Goal: Information Seeking & Learning: Find contact information

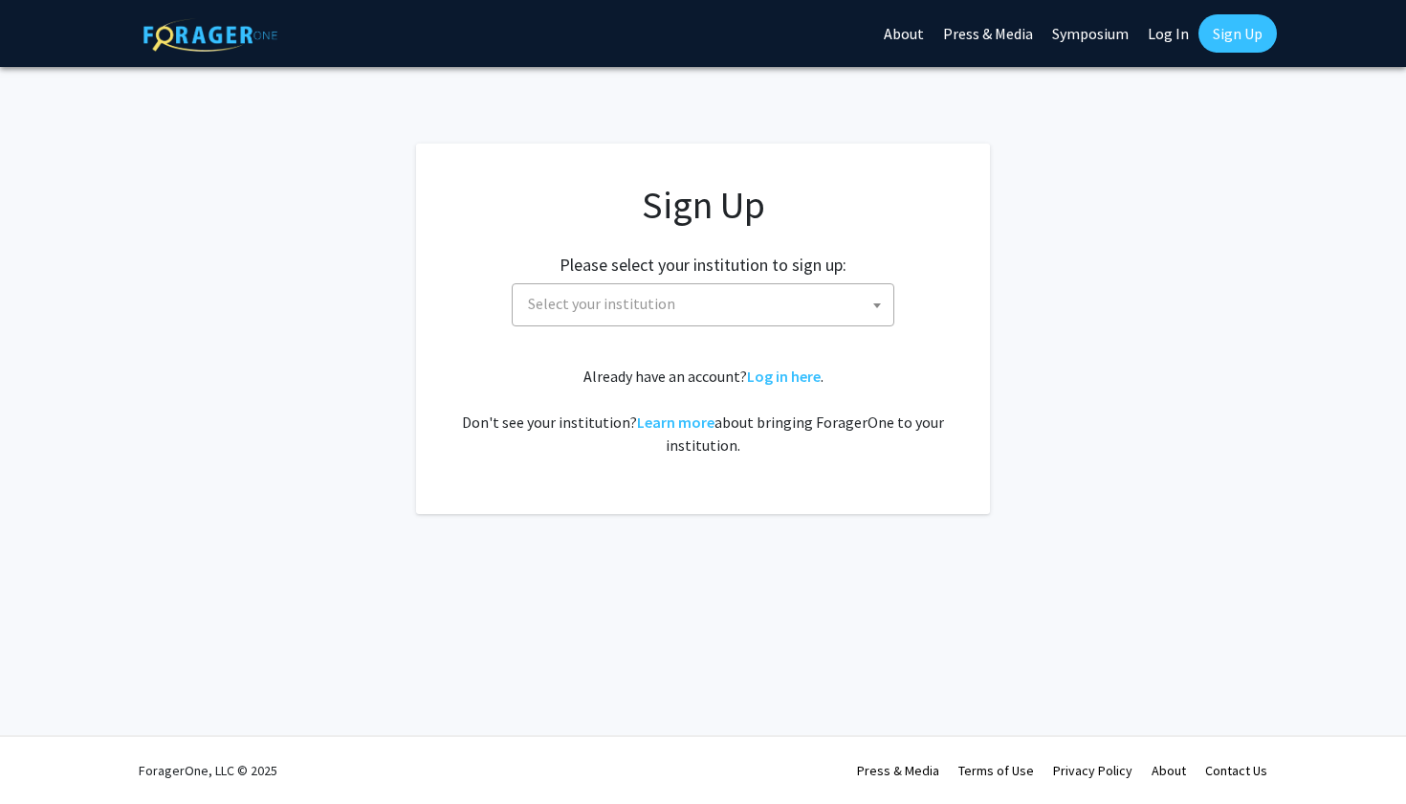
click at [870, 319] on span at bounding box center [877, 305] width 19 height 42
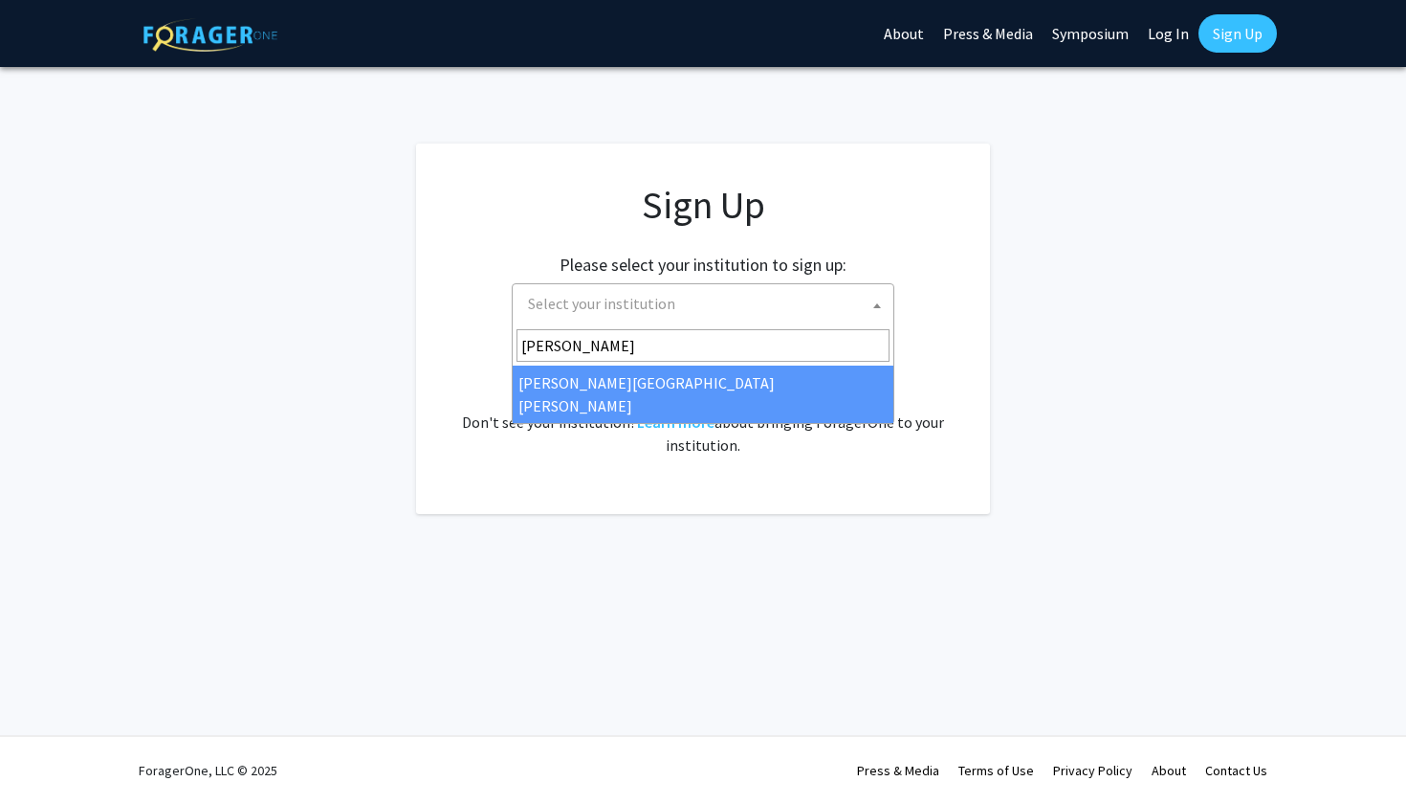
type input "[PERSON_NAME]"
select select "1"
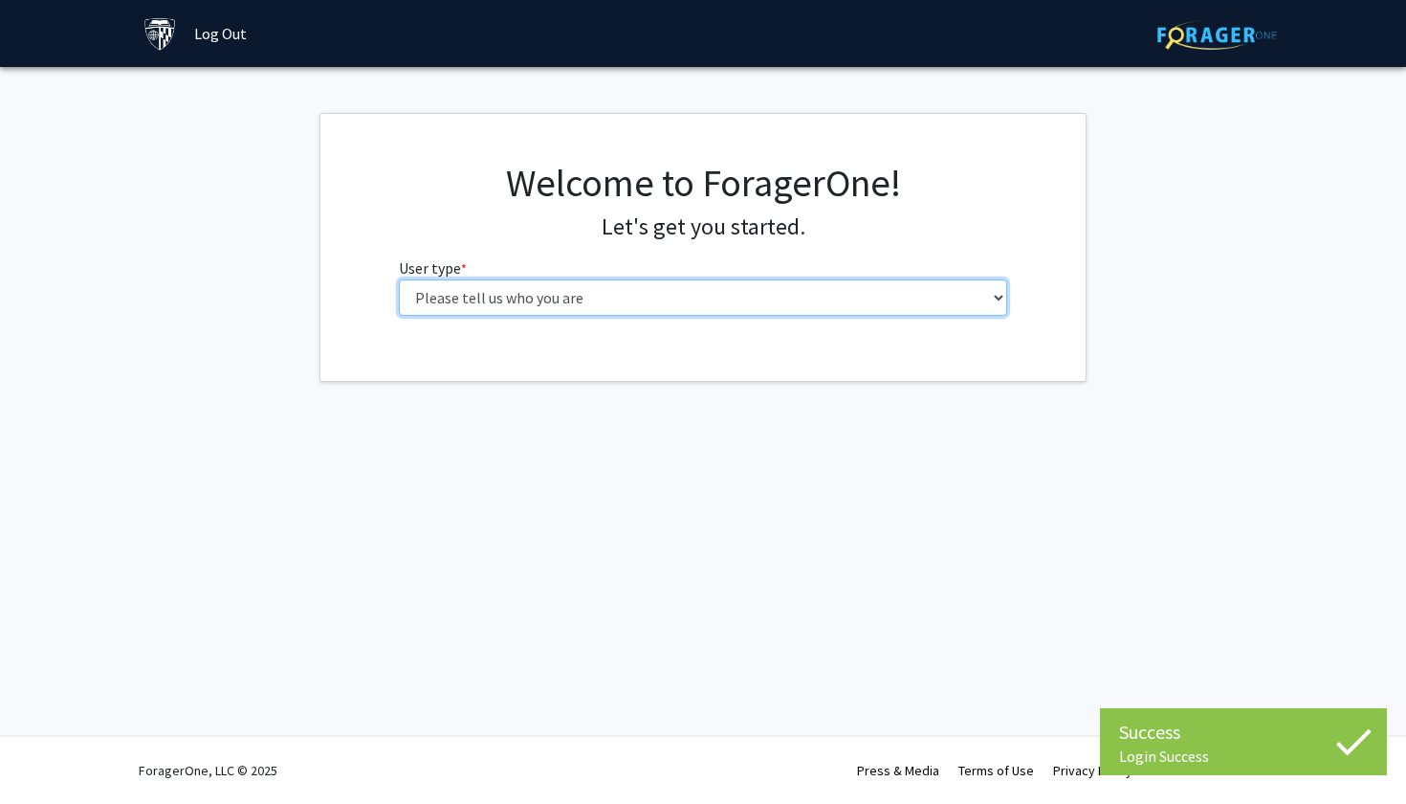
select select "2: masters"
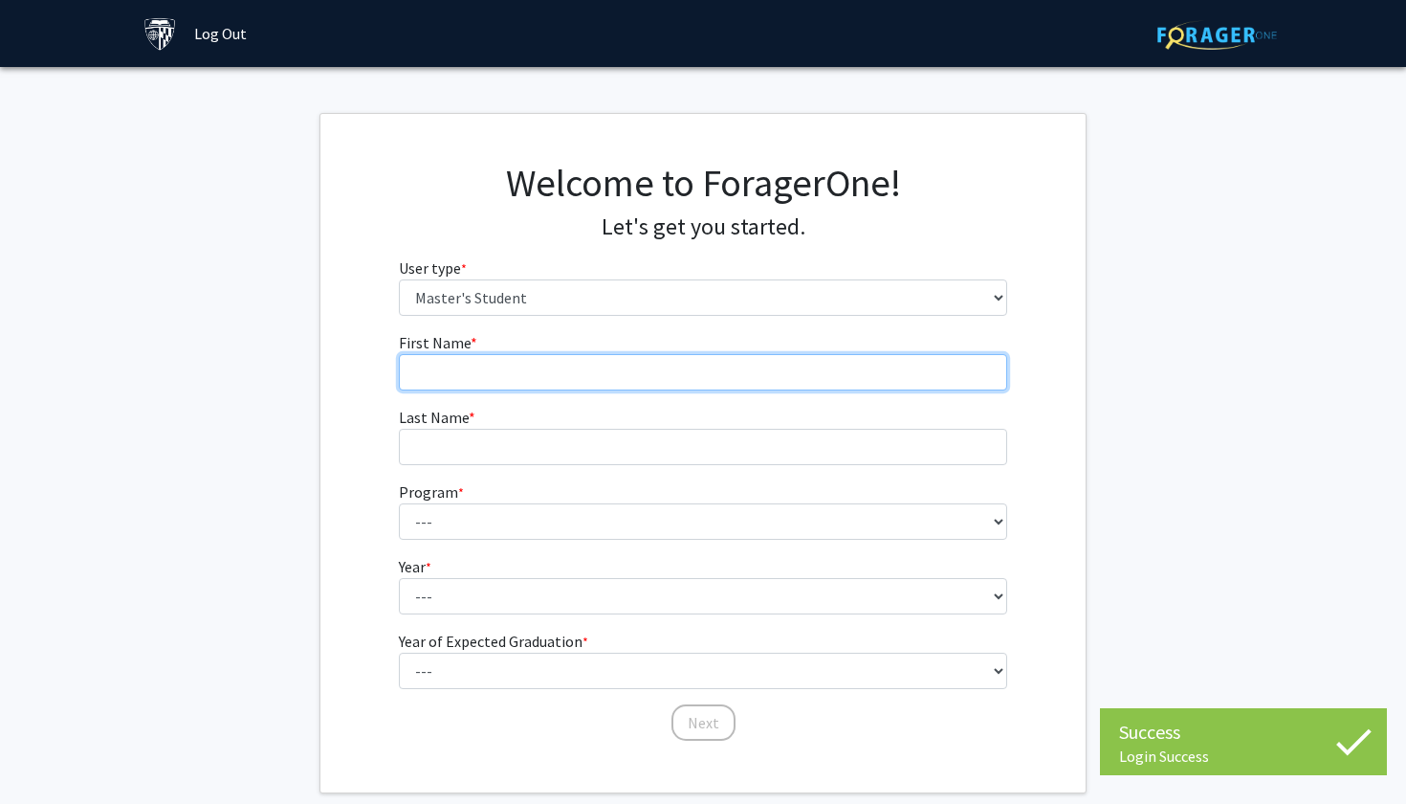
click at [816, 383] on input "First Name * required" at bounding box center [703, 372] width 609 height 36
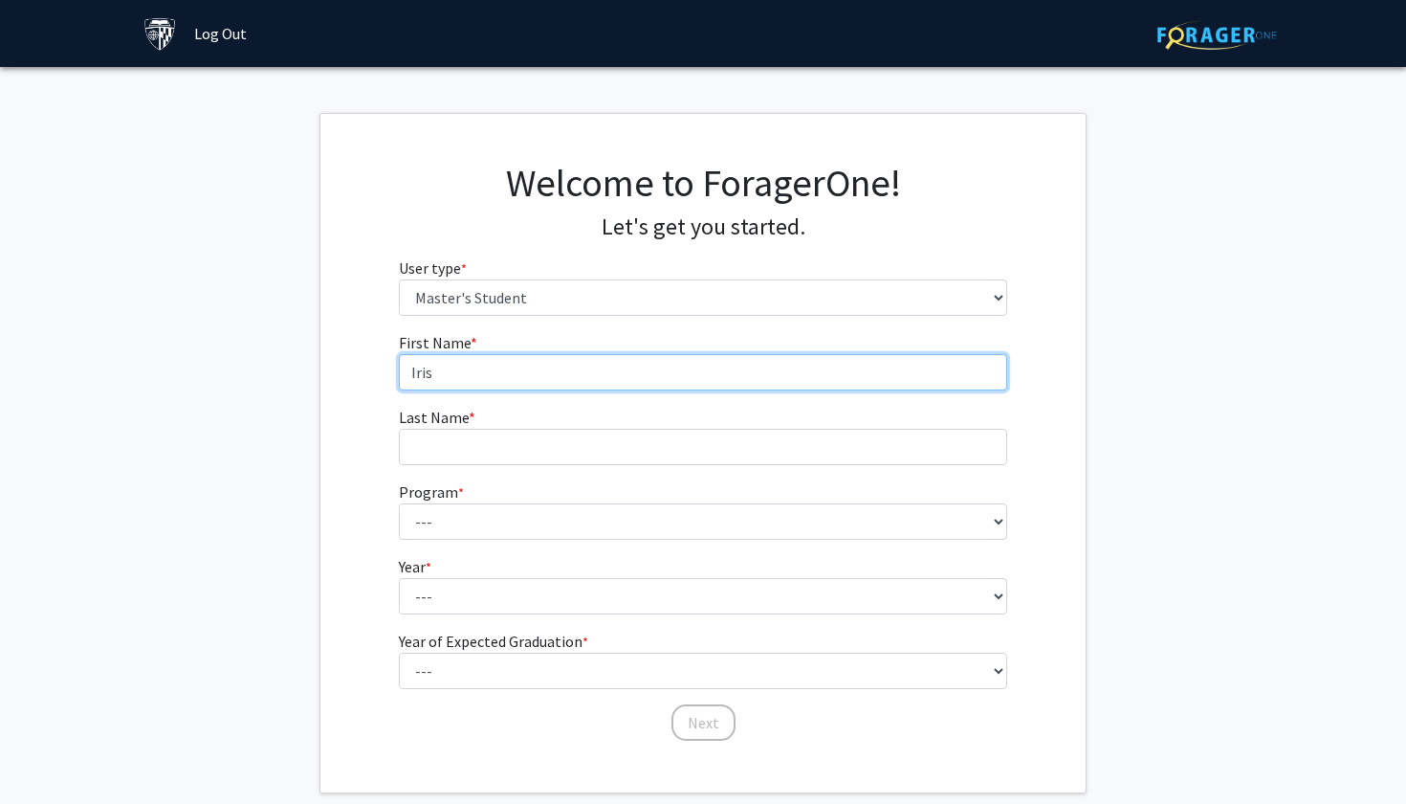
type input "Iris"
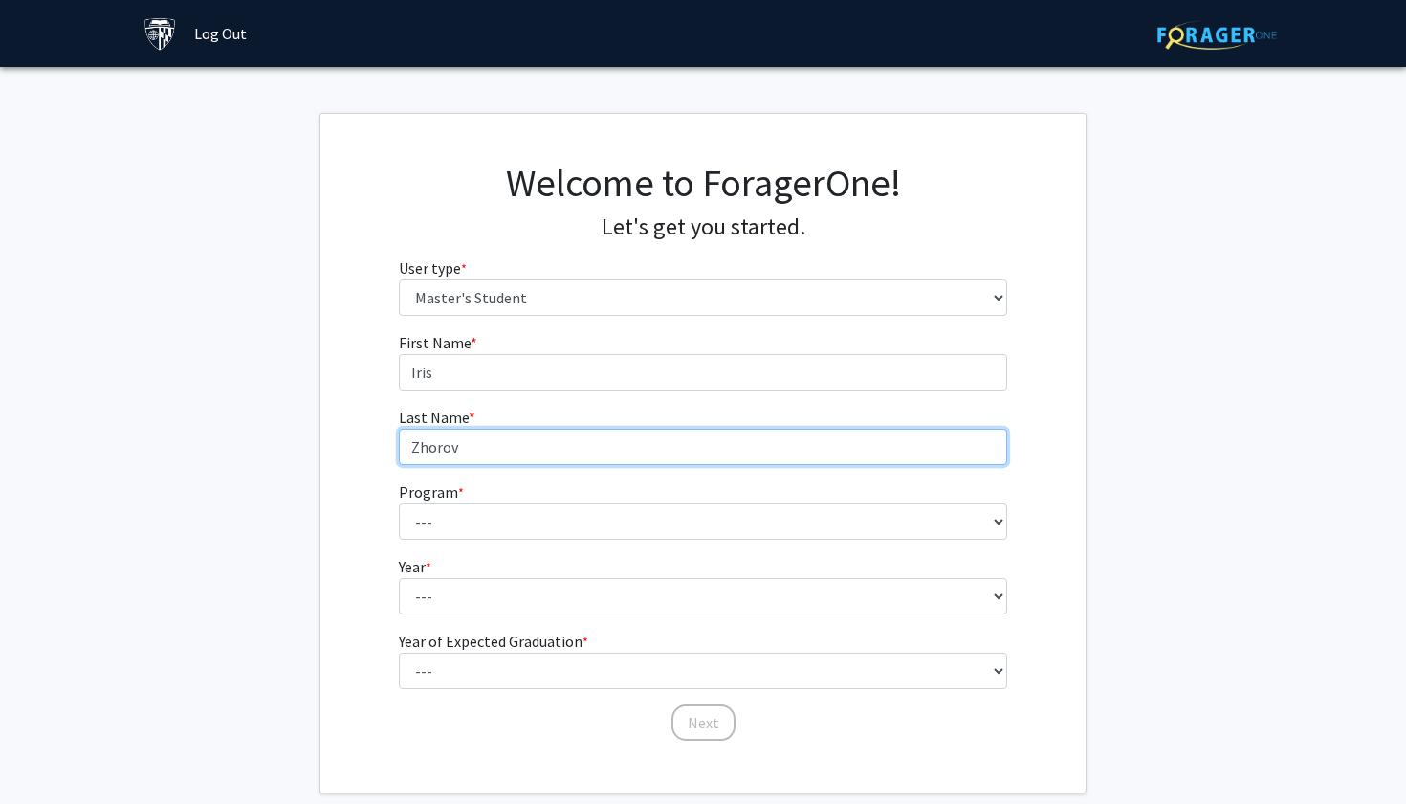
type input "Zhorov"
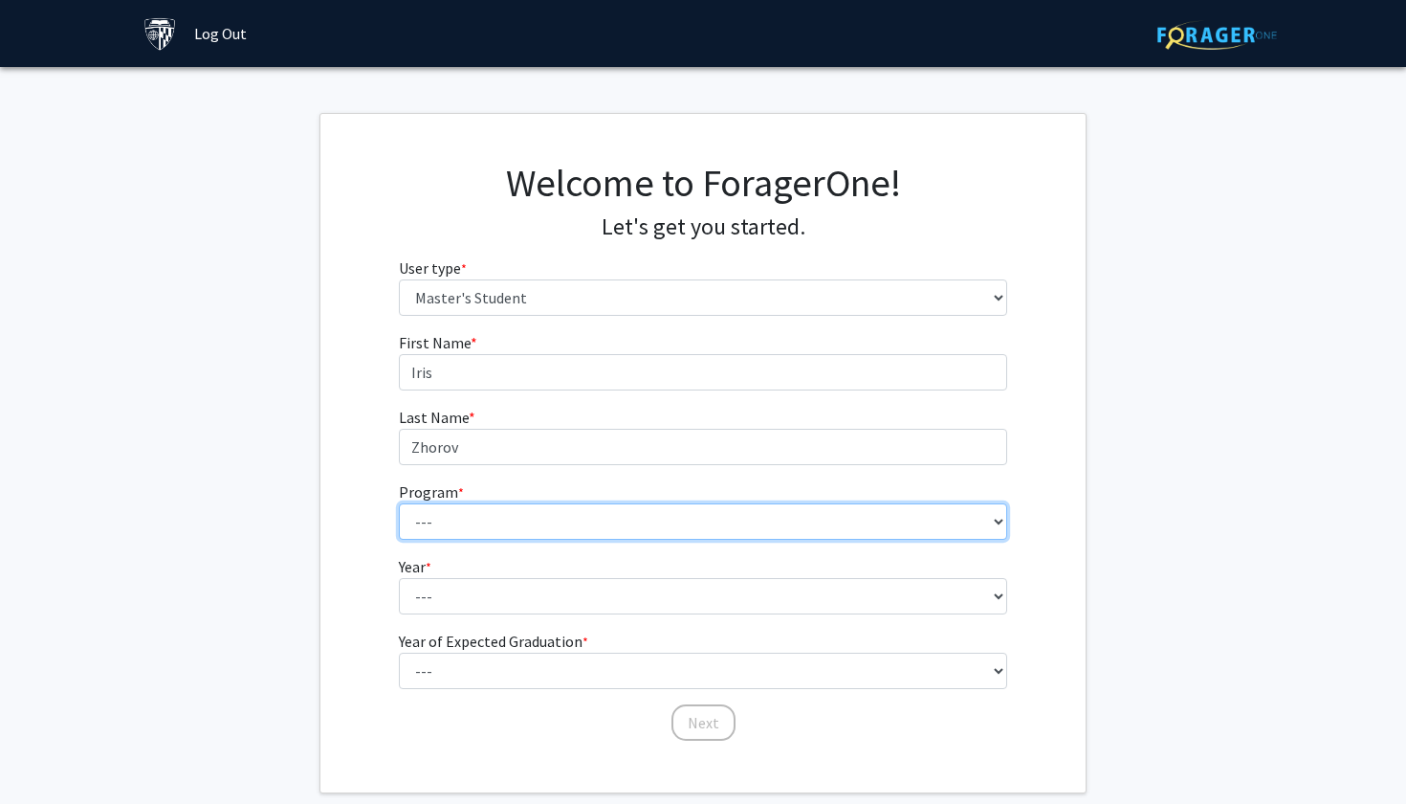
select select "114: 113"
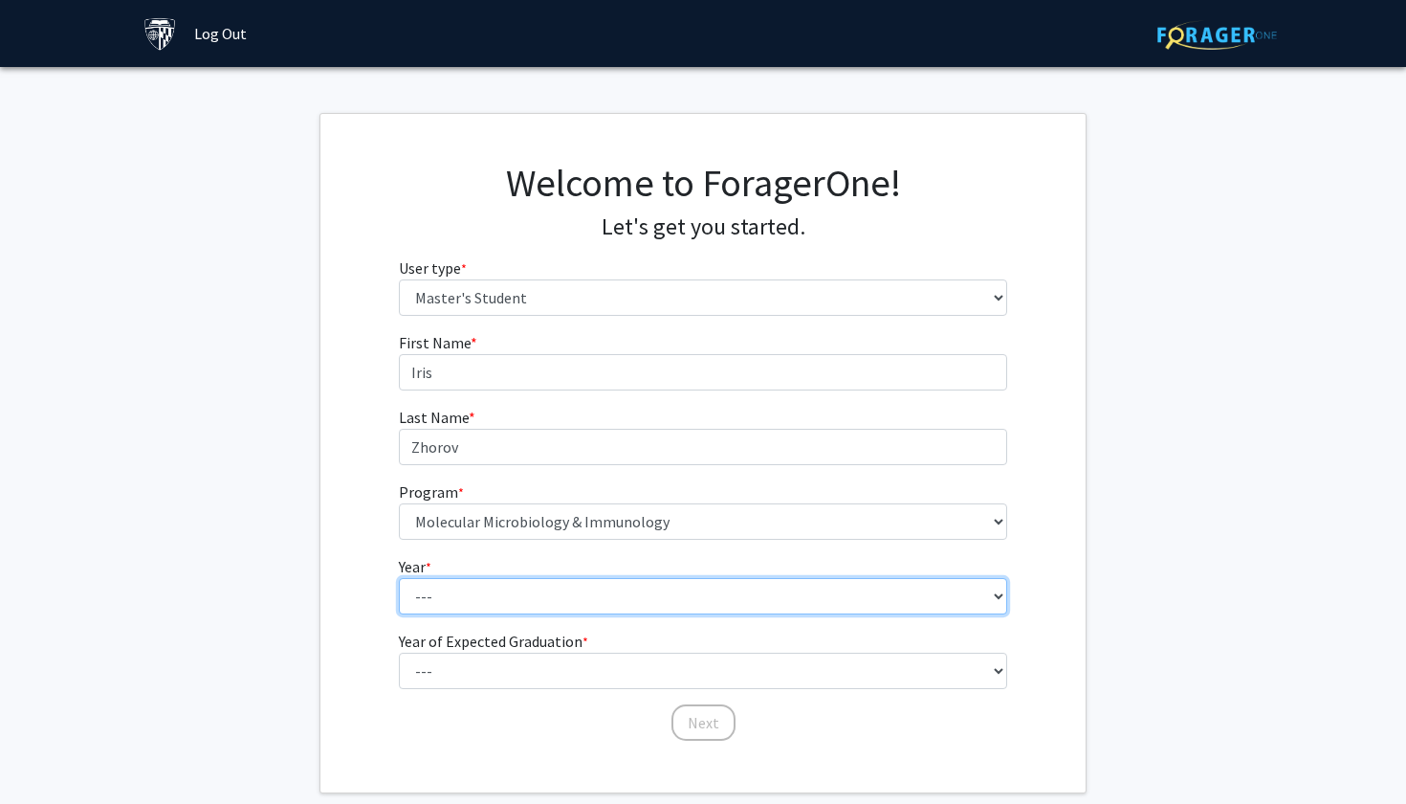
select select "1: first_year"
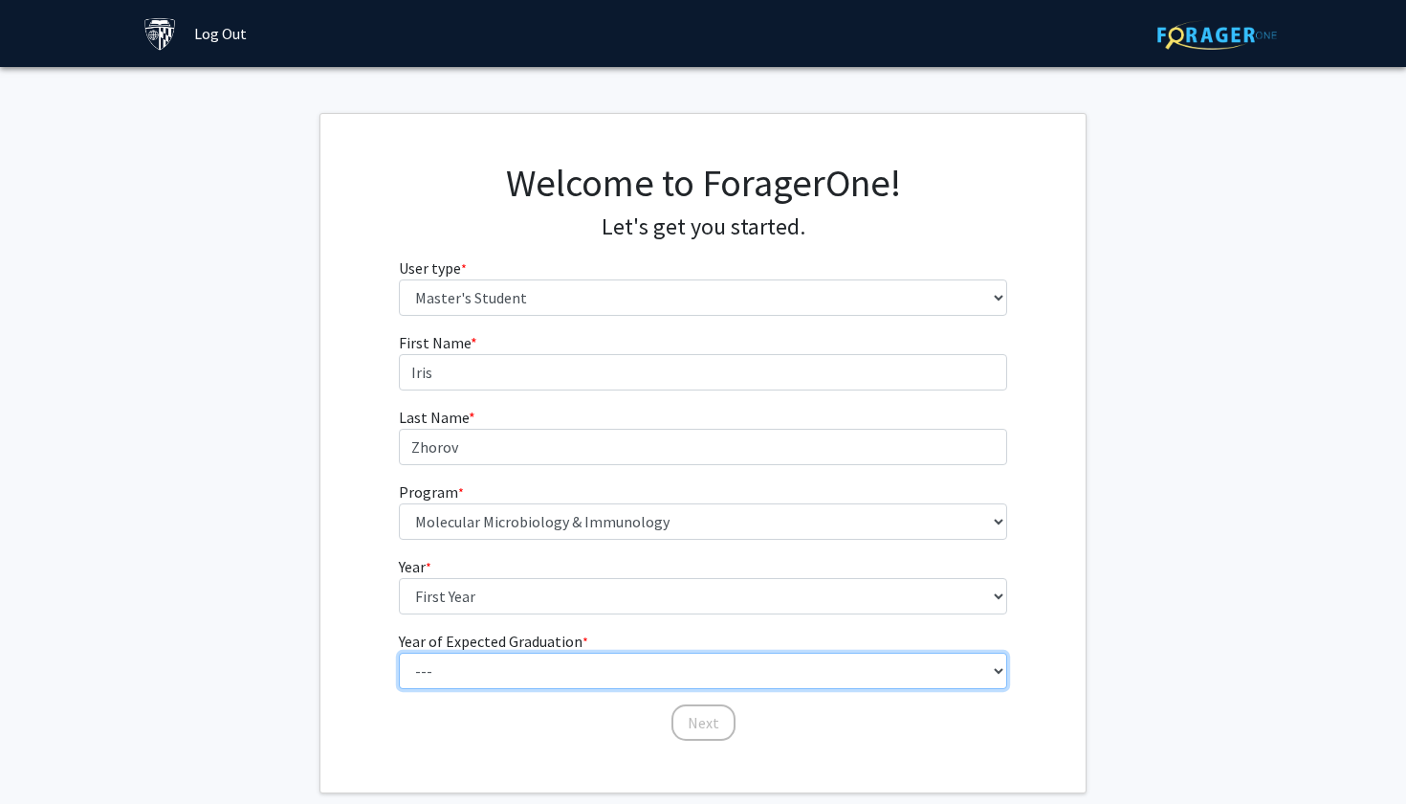
select select "2: 2026"
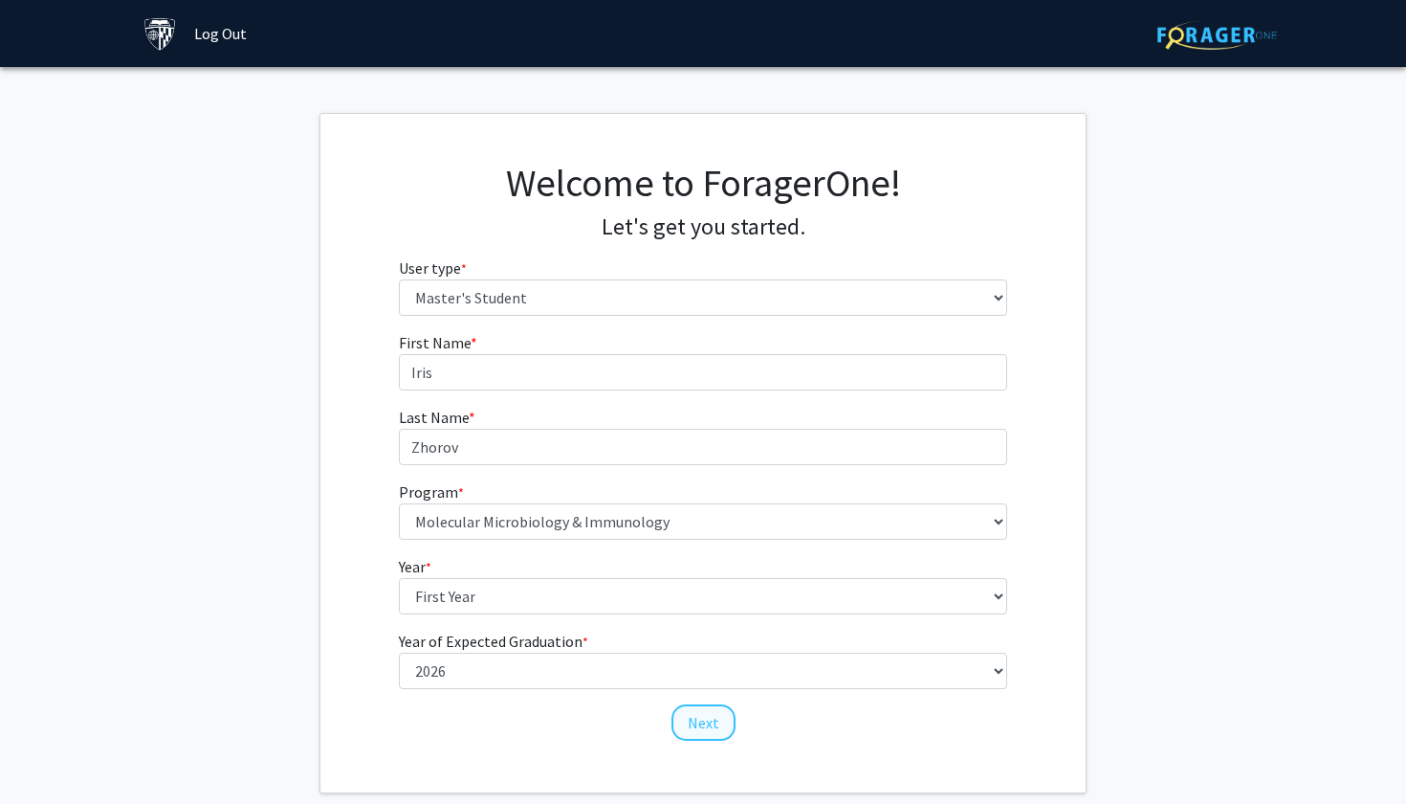
click at [693, 721] on button "Next" at bounding box center [704, 722] width 64 height 36
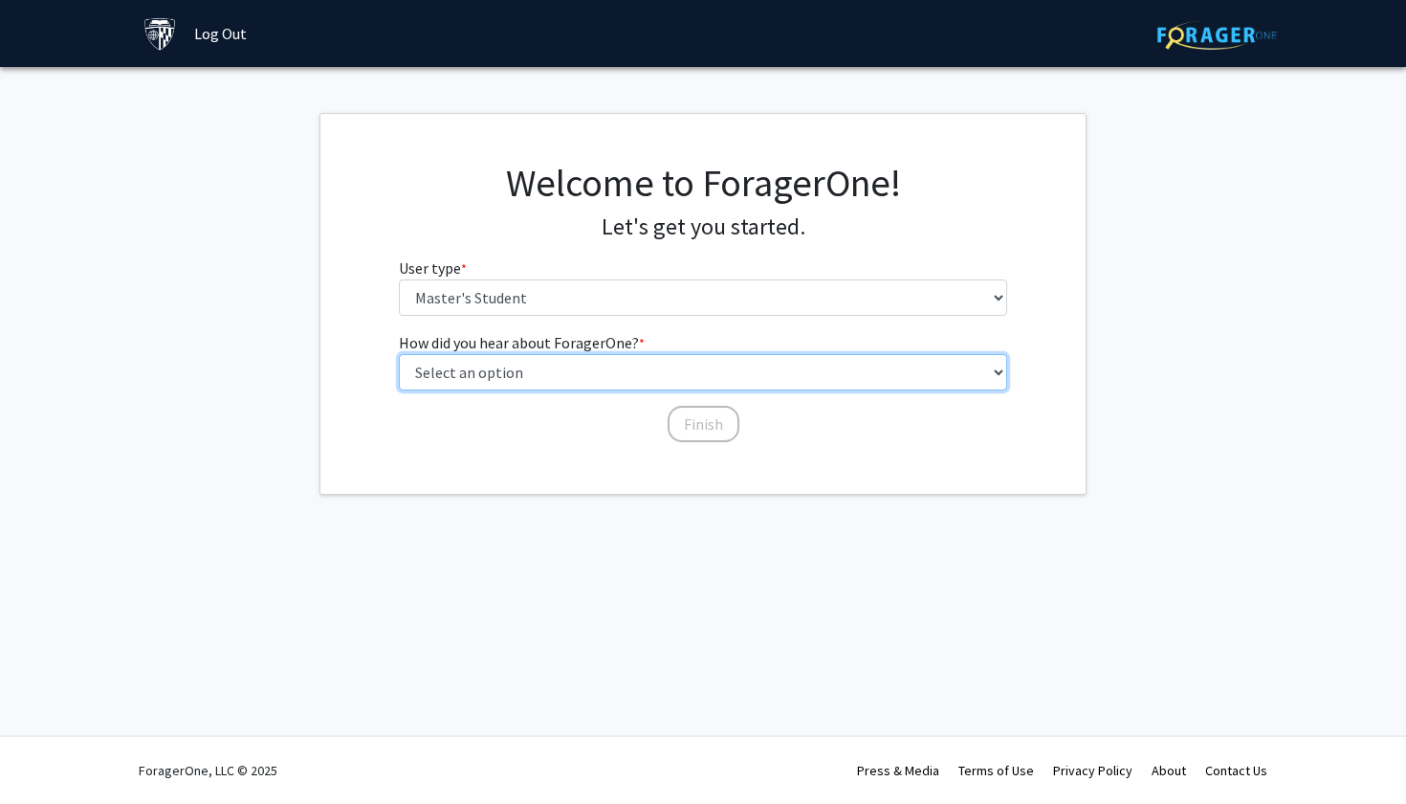
select select "3: university_website"
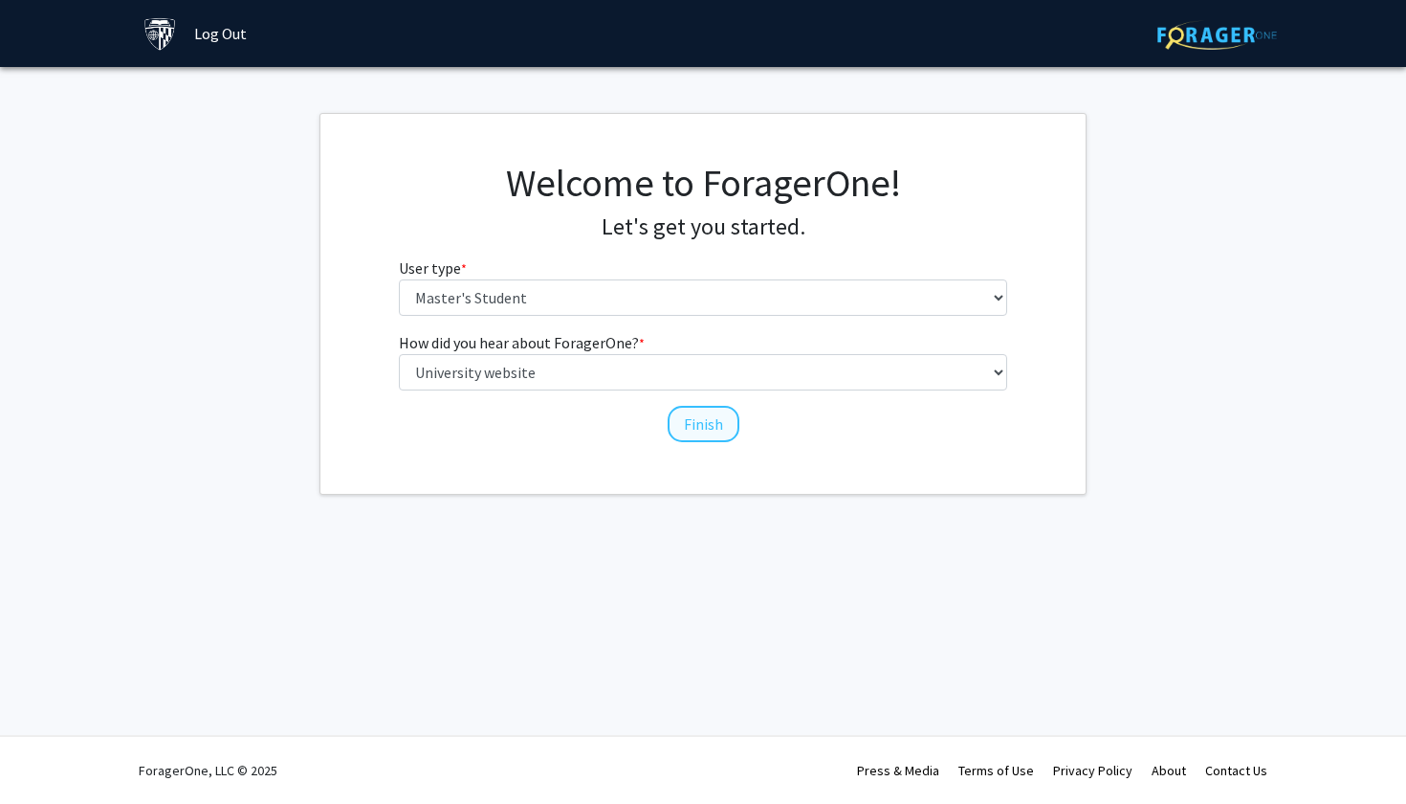
click at [692, 411] on button "Finish" at bounding box center [704, 424] width 72 height 36
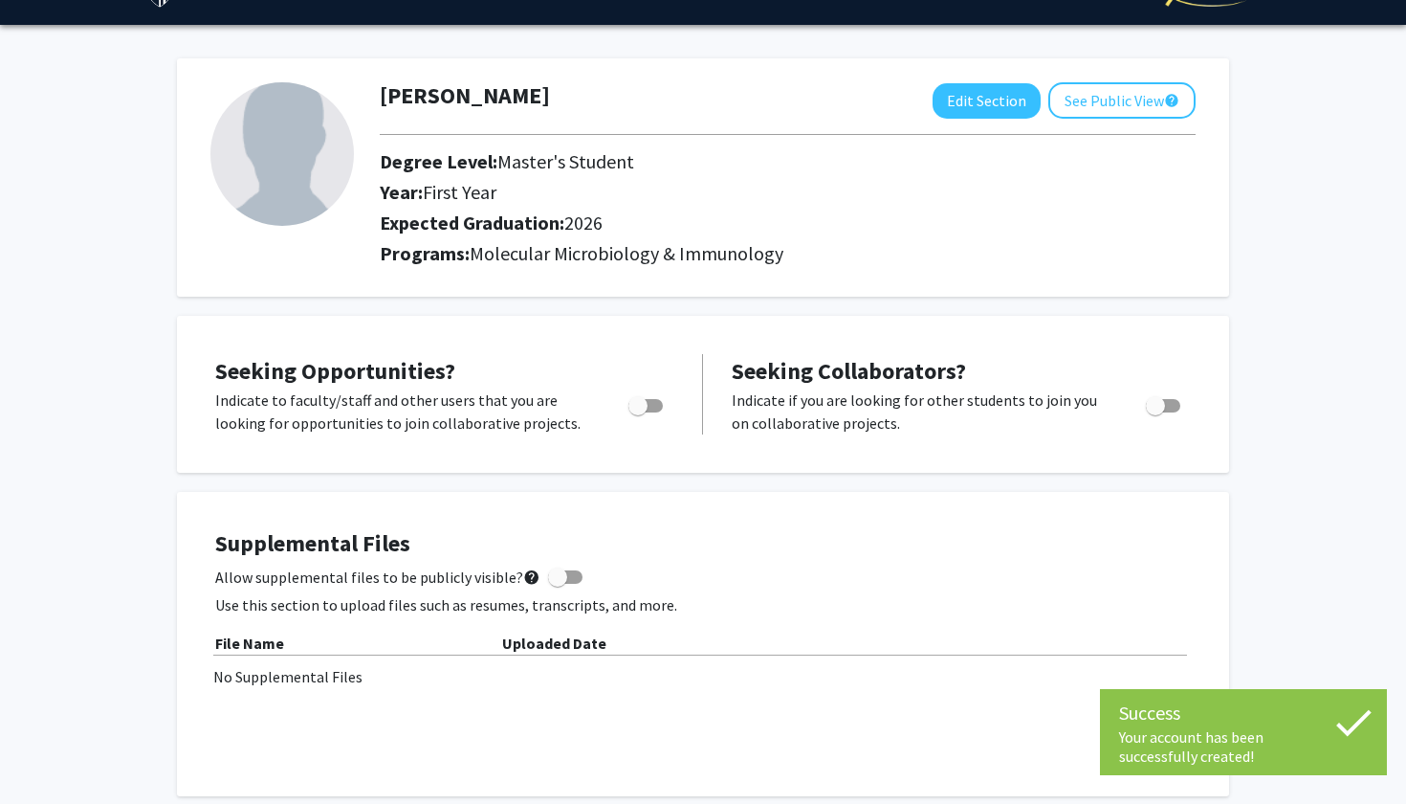
scroll to position [42, 0]
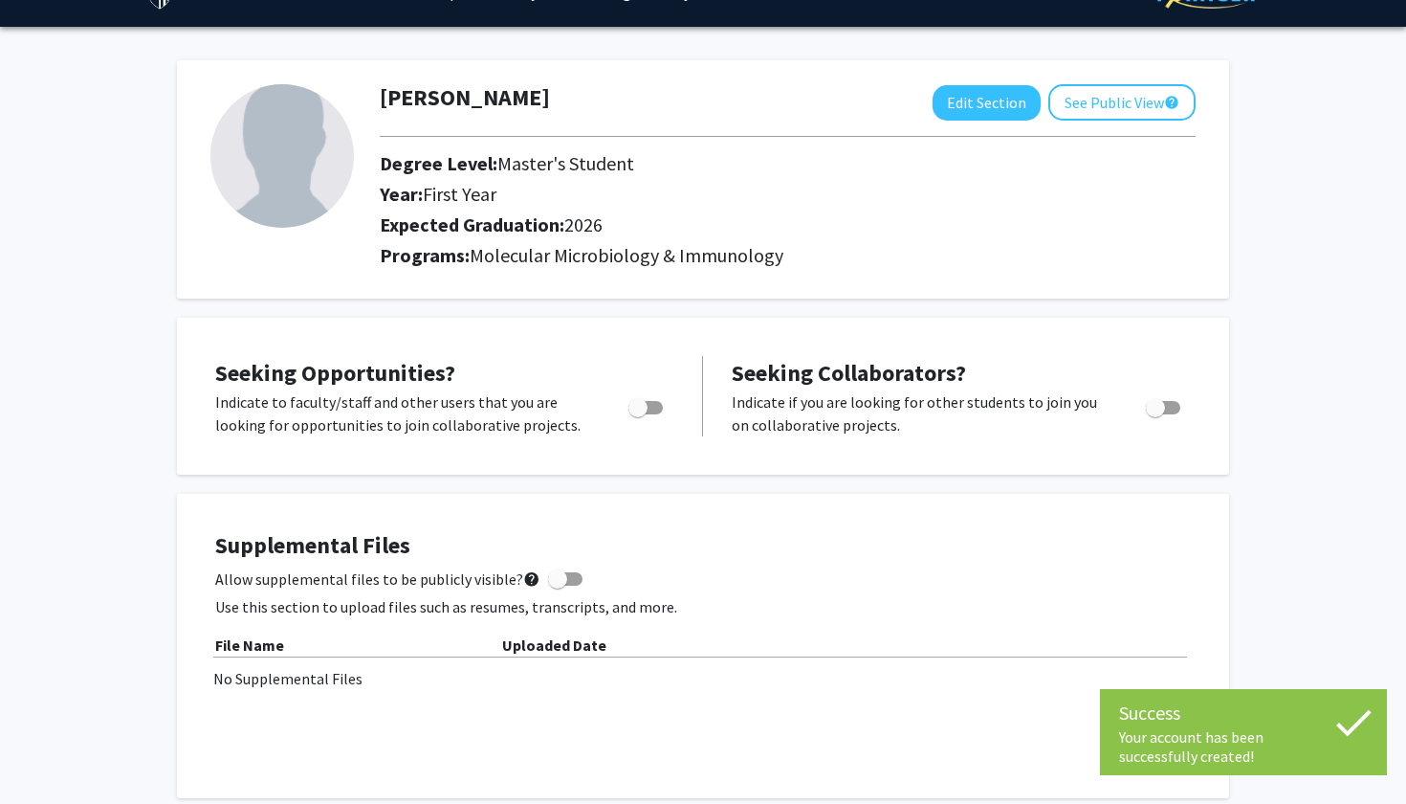
click at [641, 409] on span "Toggle" at bounding box center [637, 407] width 19 height 19
click at [638, 414] on input "Are you actively seeking opportunities?" at bounding box center [637, 414] width 1 height 1
checkbox input "true"
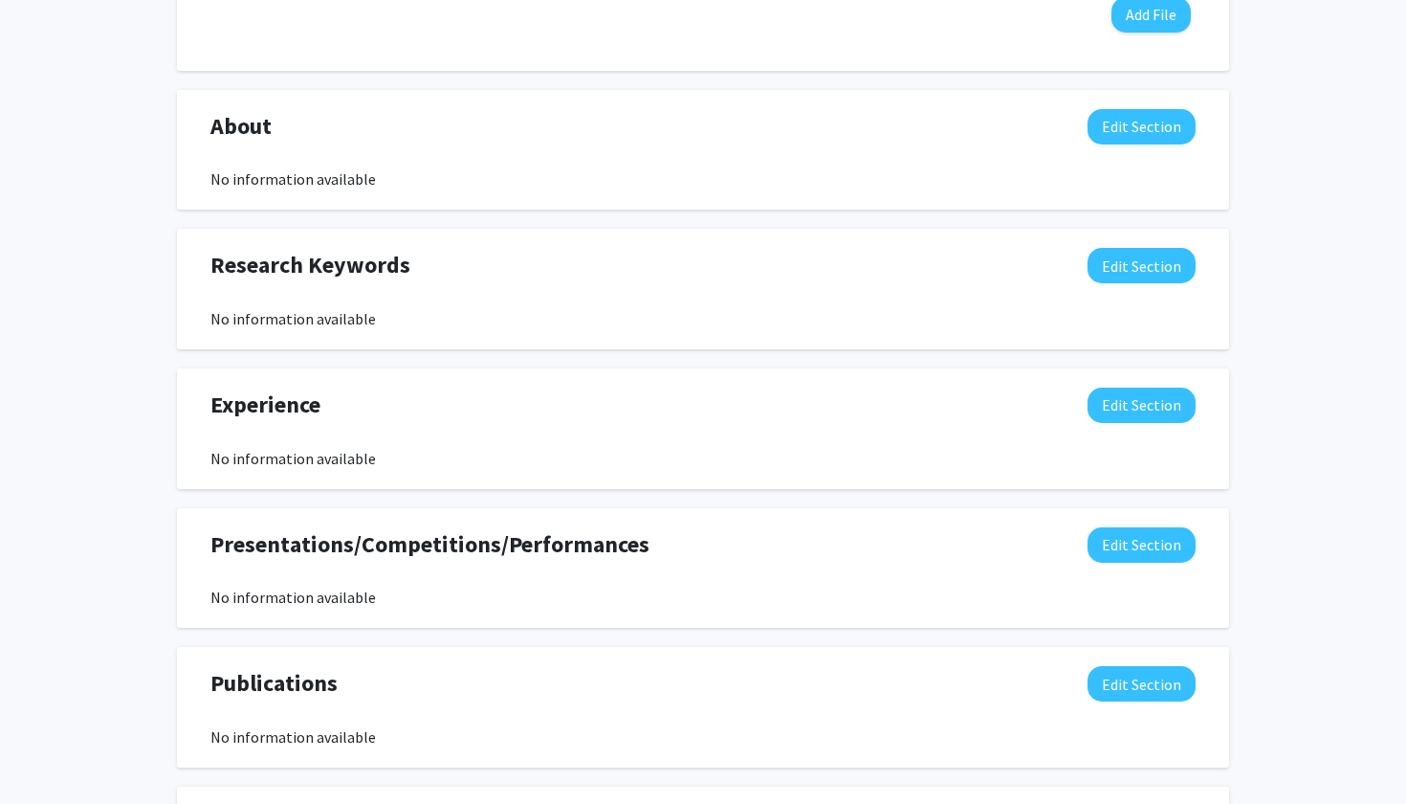
scroll to position [767, 0]
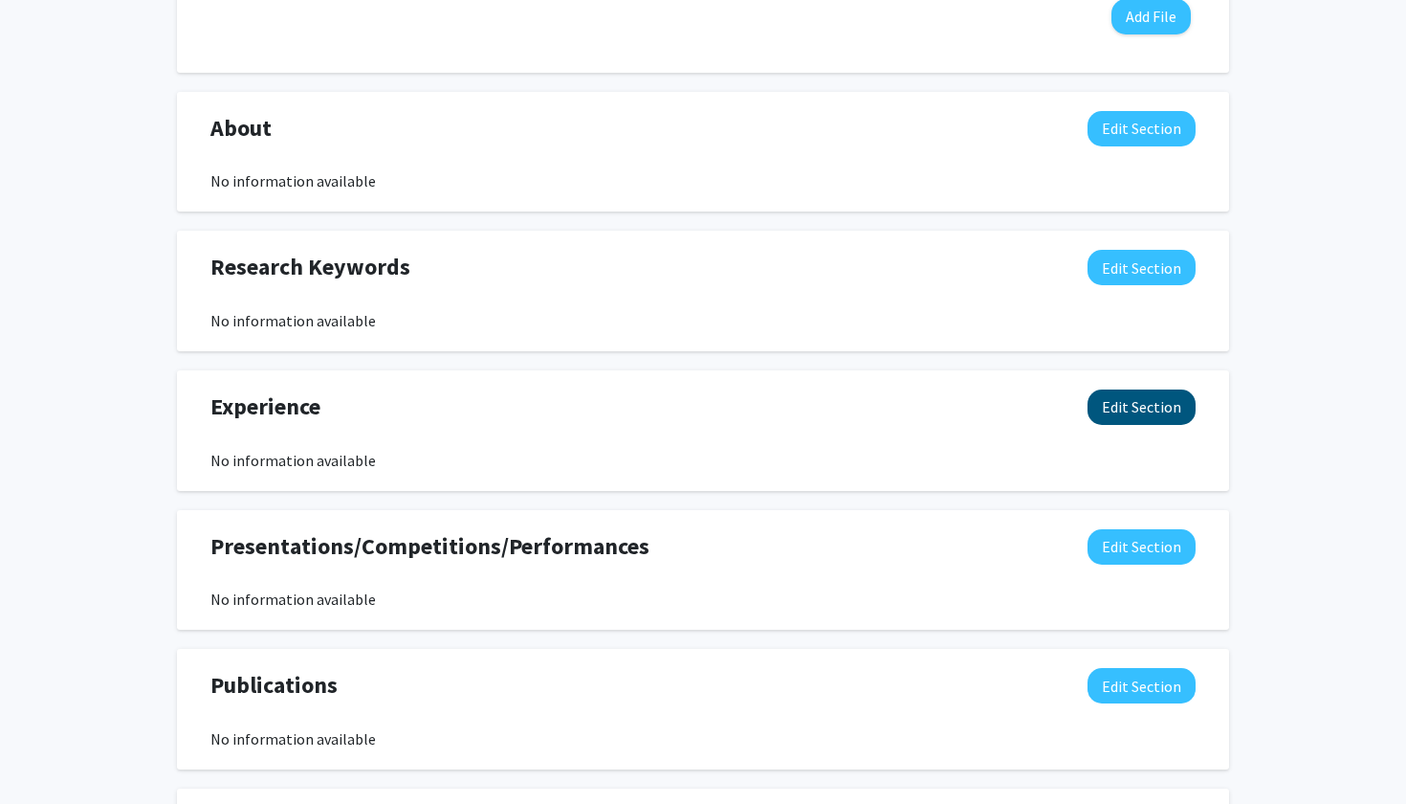
click at [1147, 413] on button "Edit Section" at bounding box center [1142, 406] width 108 height 35
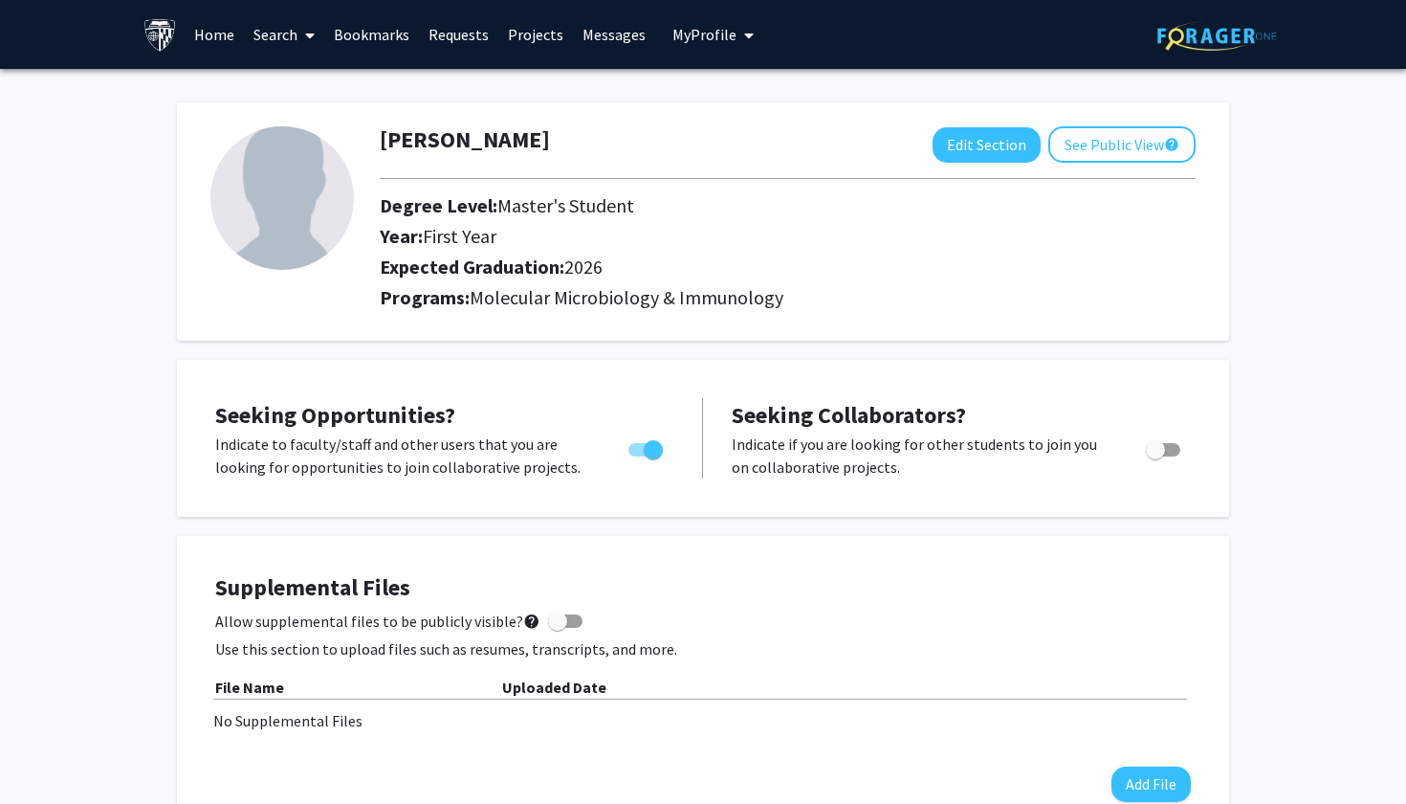
scroll to position [0, 0]
click at [1118, 147] on button "See Public View help" at bounding box center [1121, 144] width 147 height 36
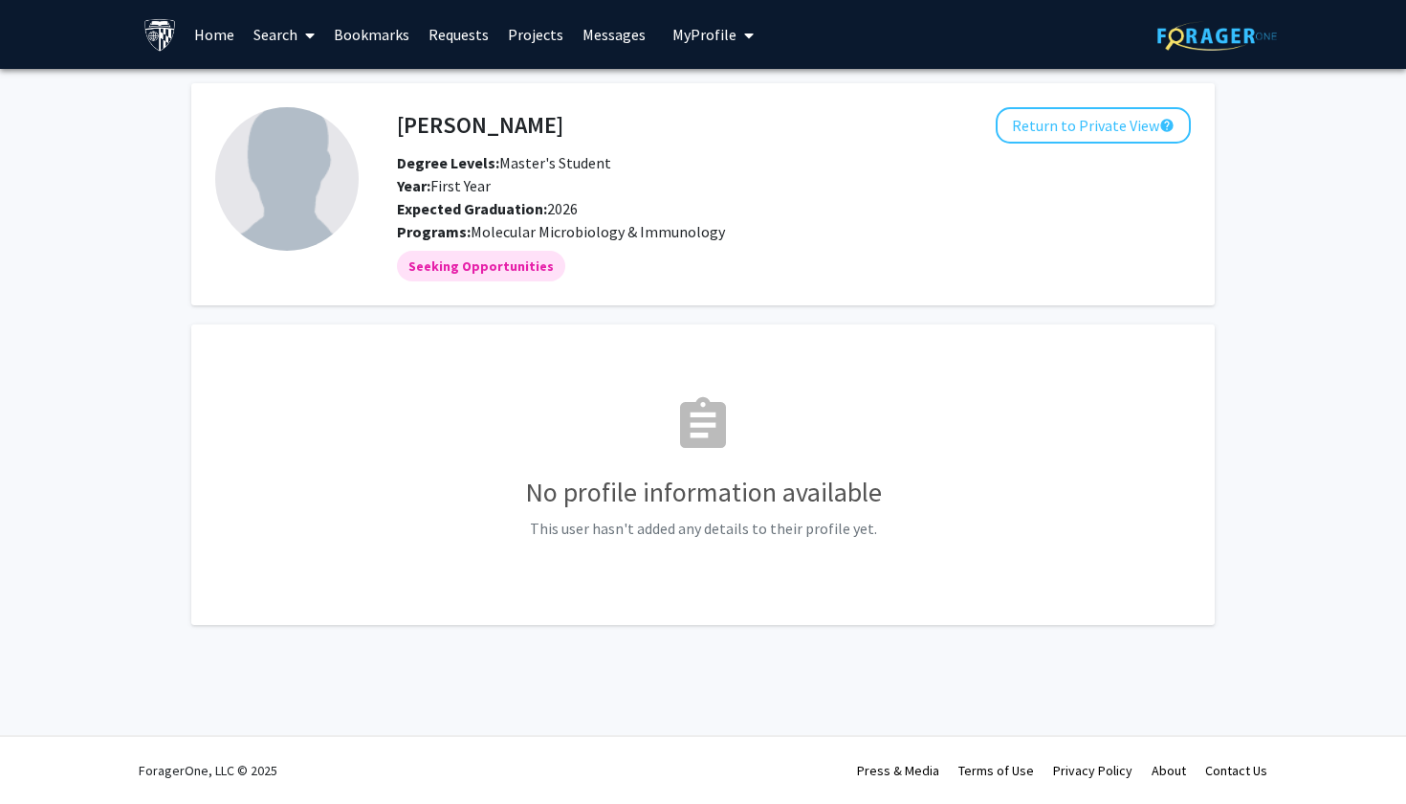
click at [514, 34] on link "Projects" at bounding box center [535, 34] width 75 height 67
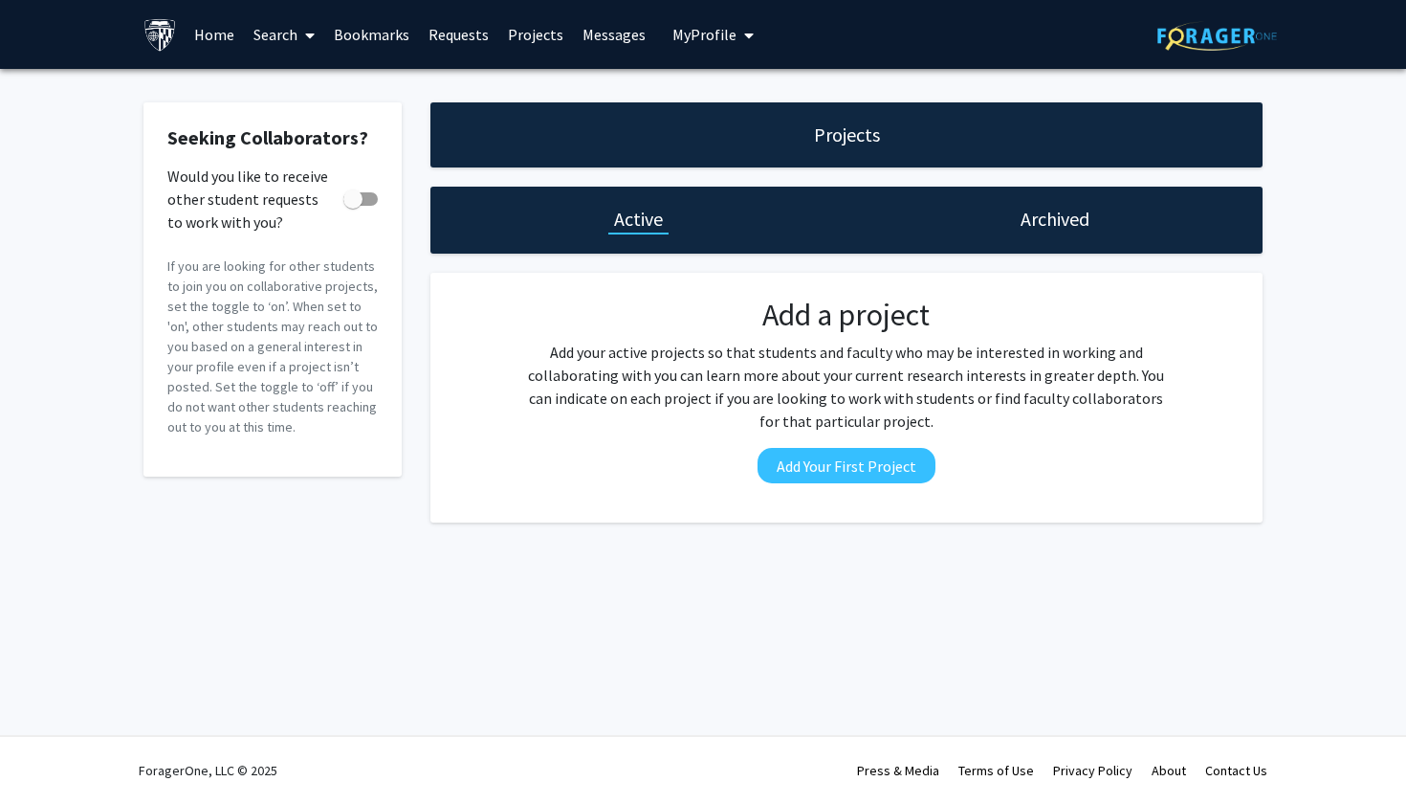
click at [541, 38] on link "Projects" at bounding box center [535, 34] width 75 height 67
click at [466, 41] on link "Requests" at bounding box center [458, 34] width 79 height 67
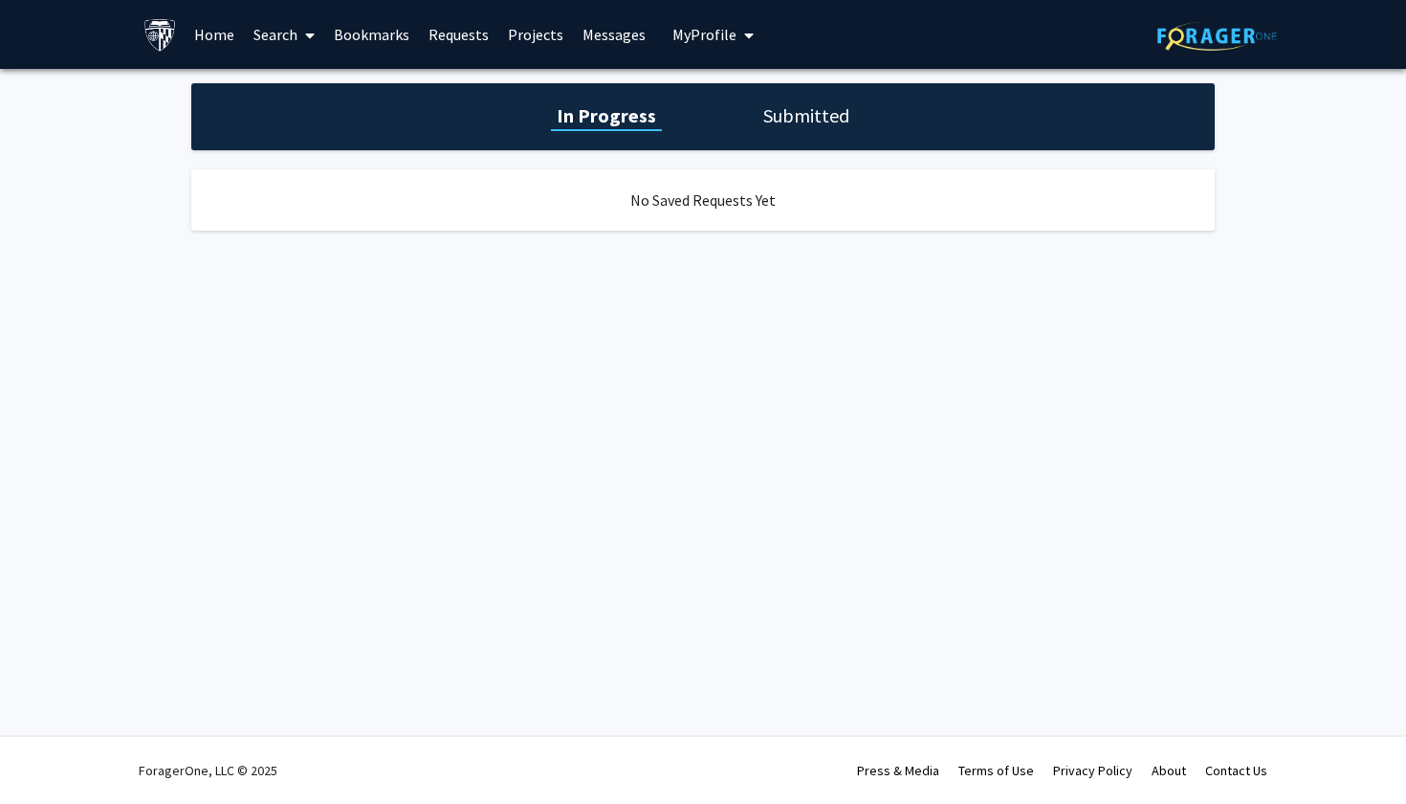
click at [288, 34] on link "Search" at bounding box center [284, 34] width 80 height 67
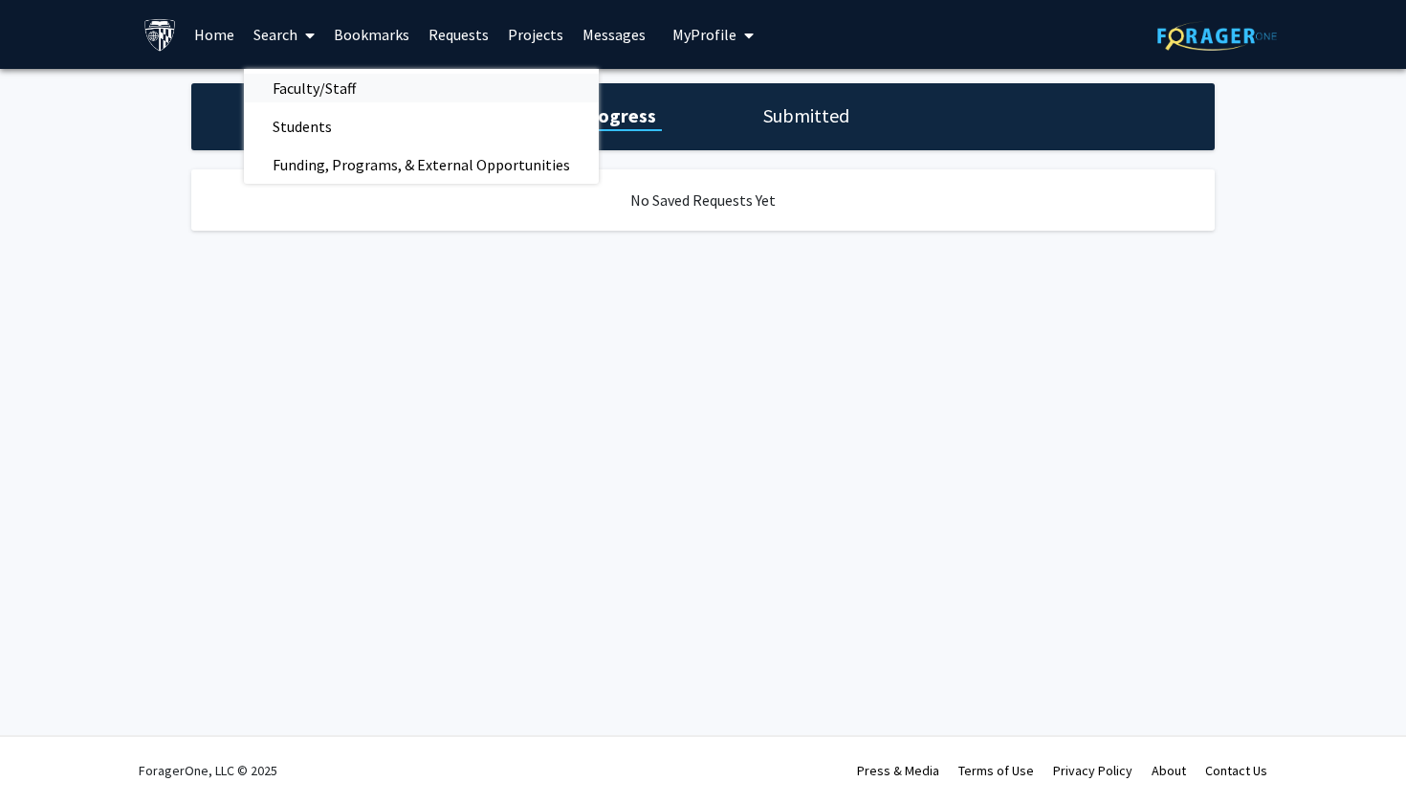
click at [296, 91] on span "Faculty/Staff" at bounding box center [314, 88] width 141 height 38
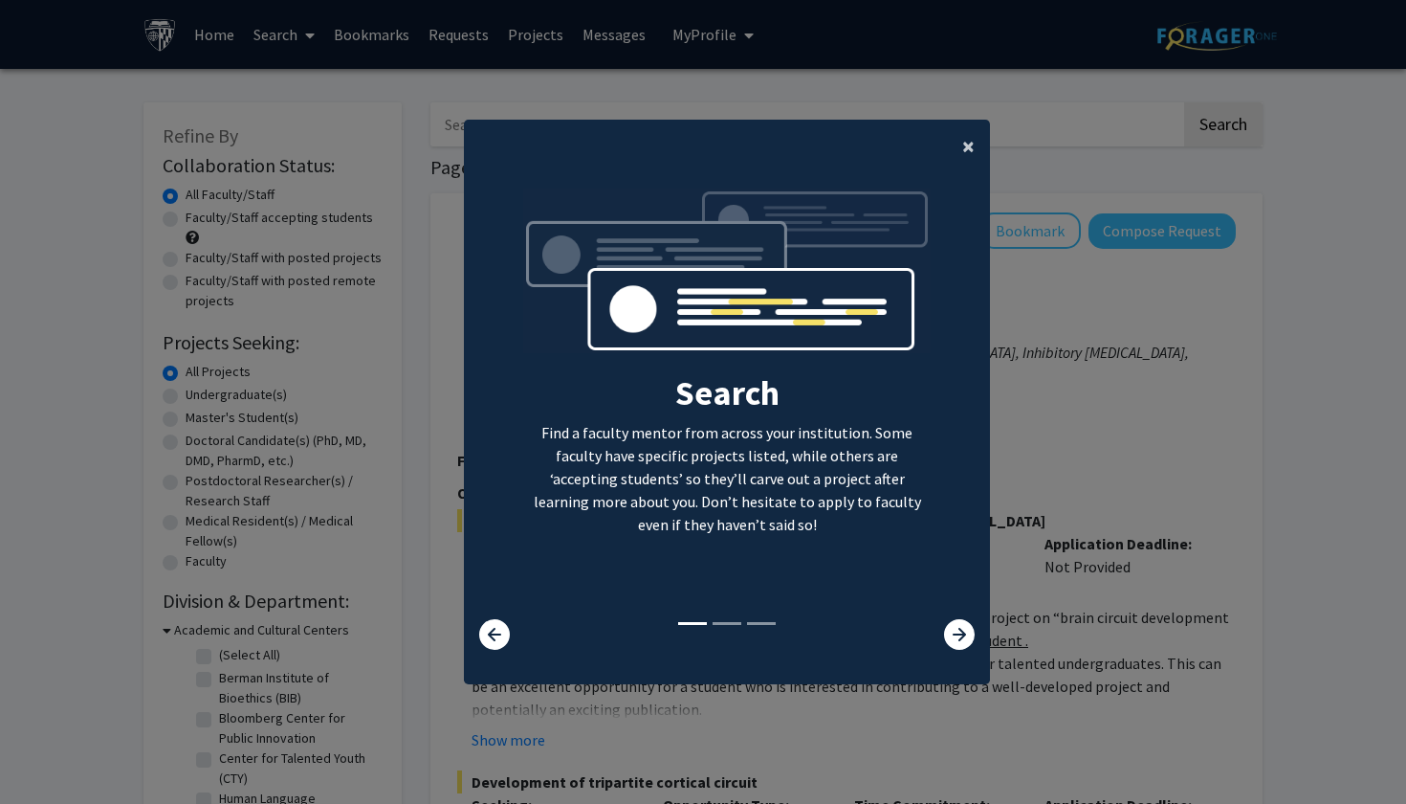
click at [973, 137] on span "×" at bounding box center [968, 146] width 12 height 30
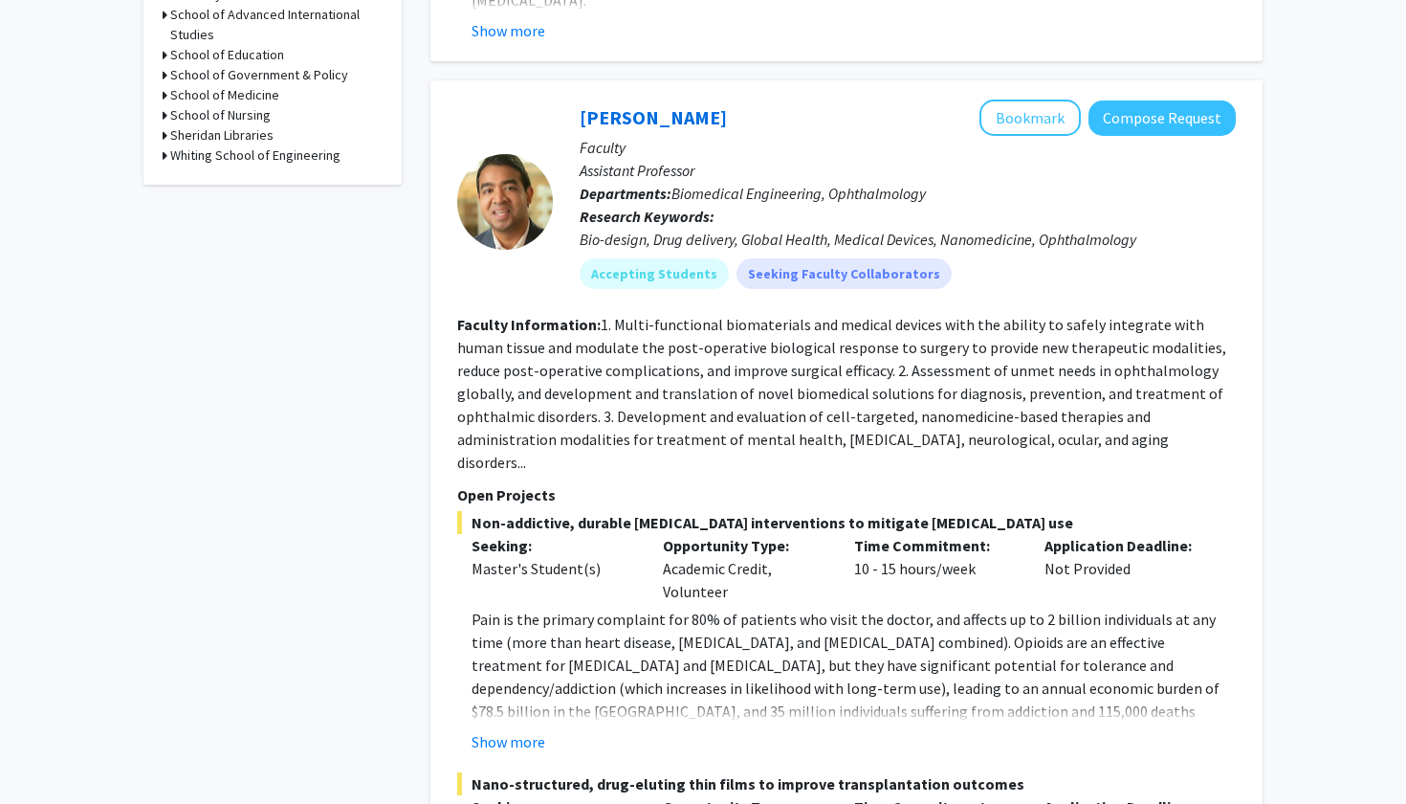
scroll to position [215, 0]
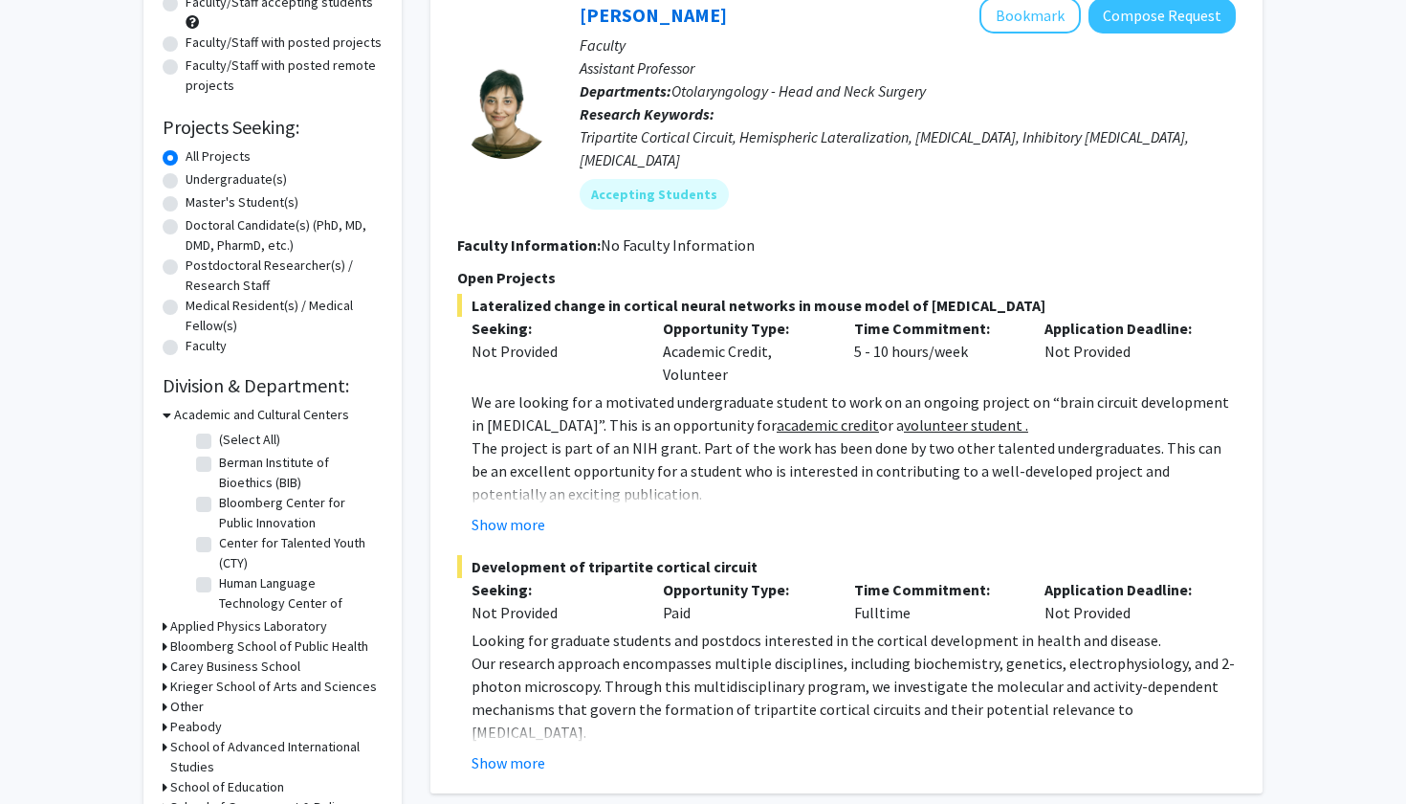
click at [543, 756] on div "Tara Deemyad Bookmark Compose Request Faculty Assistant Professor Departments: …" at bounding box center [846, 385] width 832 height 815
click at [539, 751] on button "Show more" at bounding box center [509, 762] width 74 height 23
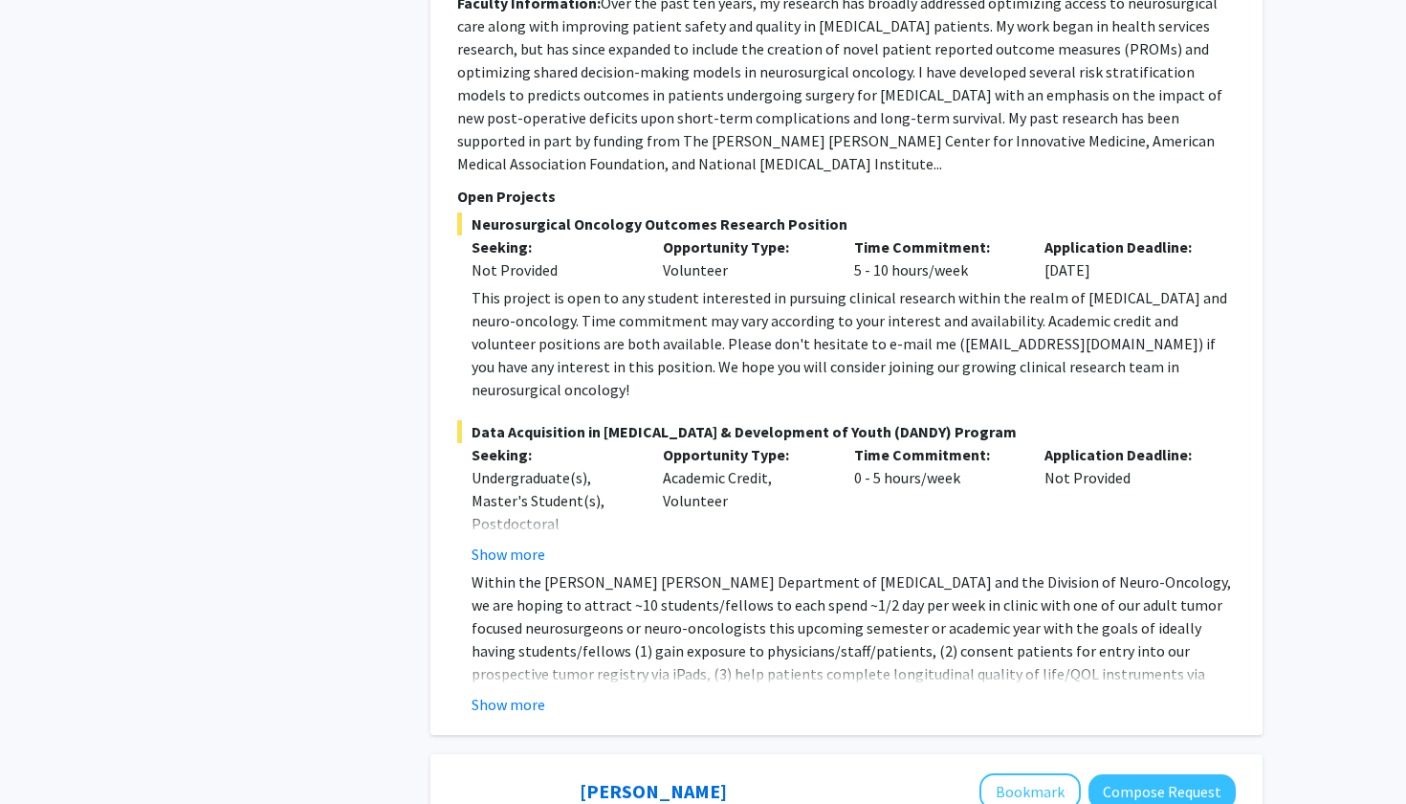
scroll to position [6253, 0]
click at [508, 691] on button "Show more" at bounding box center [509, 702] width 74 height 23
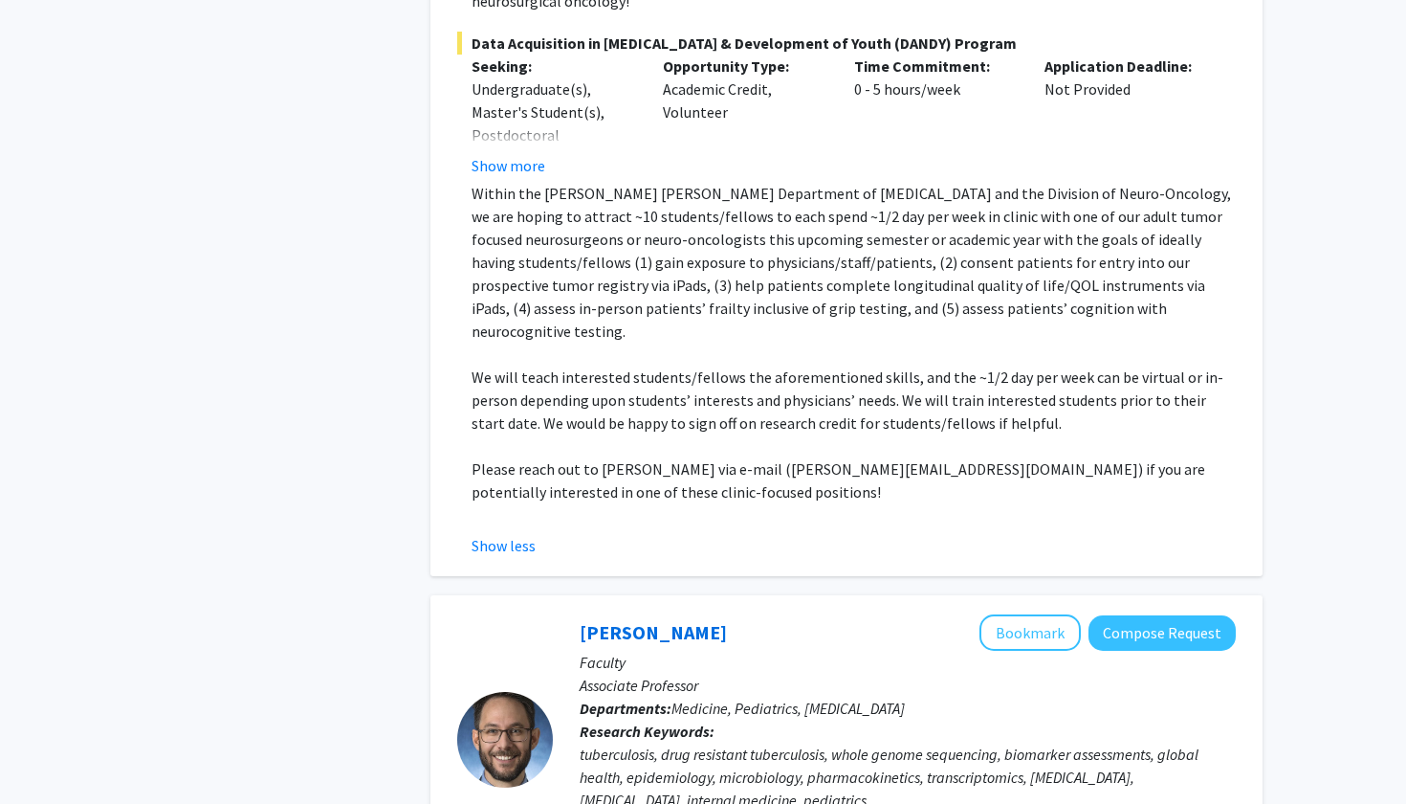
scroll to position [6634, 0]
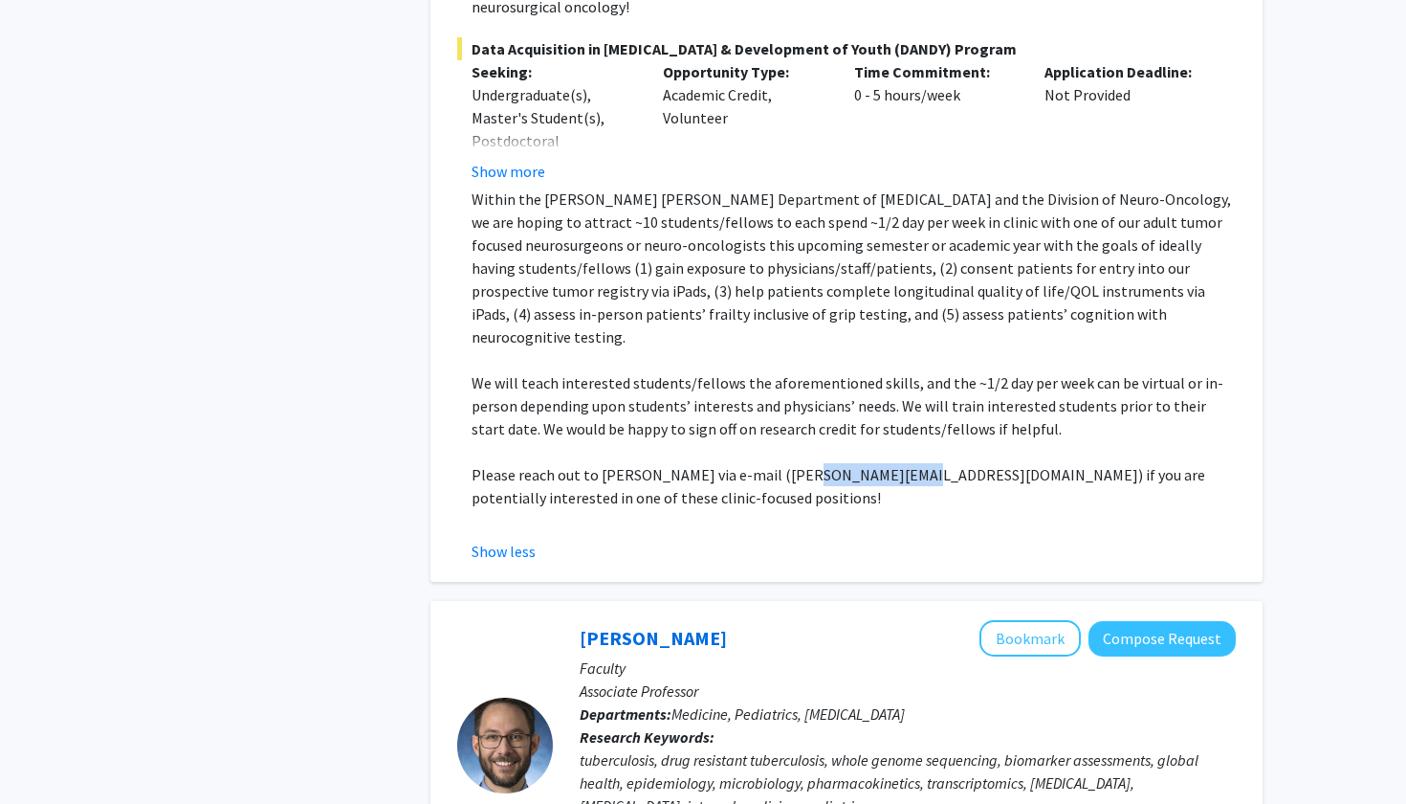
drag, startPoint x: 783, startPoint y: 342, endPoint x: 880, endPoint y: 345, distance: 96.7
click at [880, 463] on p "Please reach out to Dr. Raj Mukherjee via e-mail (drraj@jhmi.edu) if you are po…" at bounding box center [854, 486] width 764 height 46
copy p "drraj@jhmi.edu"
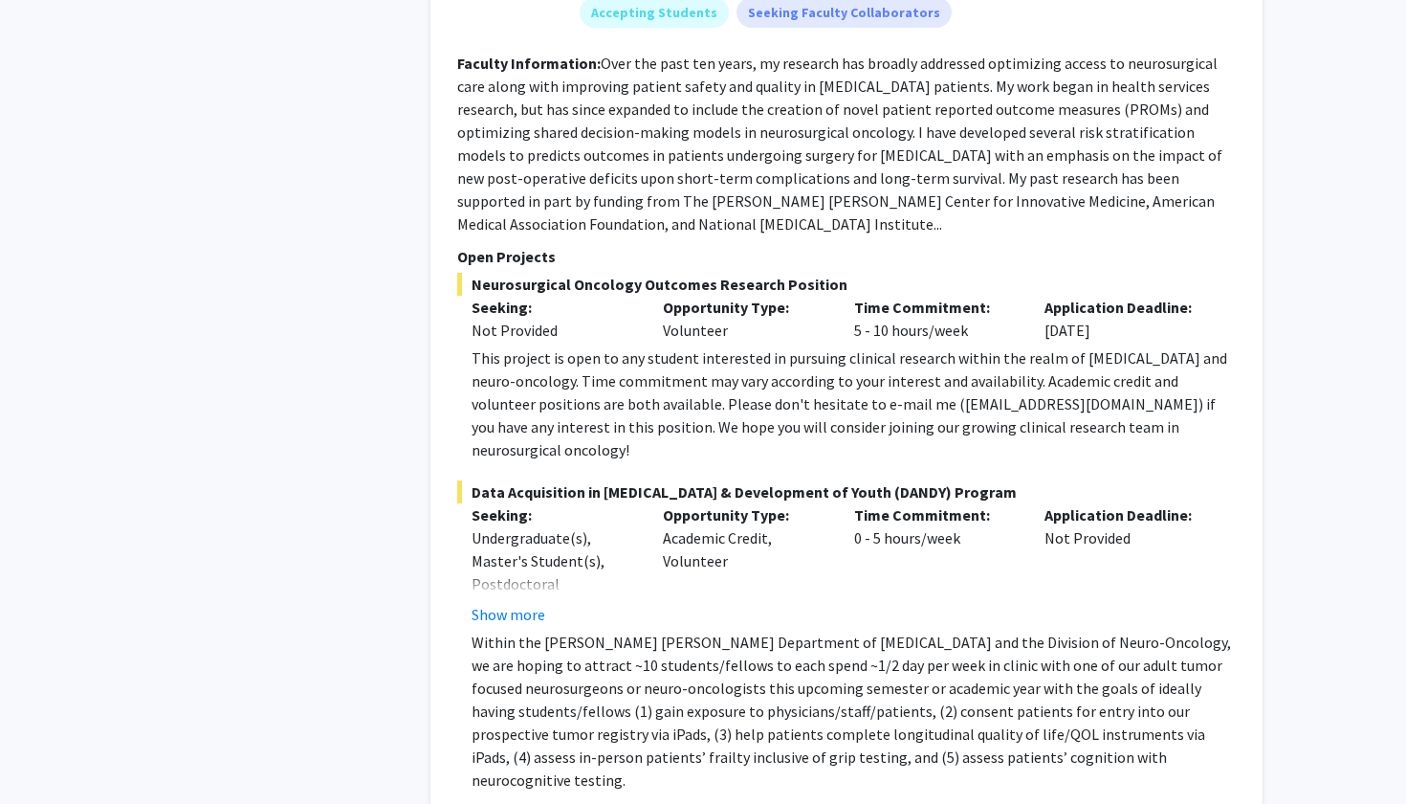
scroll to position [6190, 0]
drag, startPoint x: 880, startPoint y: 317, endPoint x: 1010, endPoint y: 322, distance: 130.2
click at [1010, 347] on div "This project is open to any student interested in pursuing clinical research wi…" at bounding box center [854, 404] width 764 height 115
copy div "dmukher1@jhmi.edu"
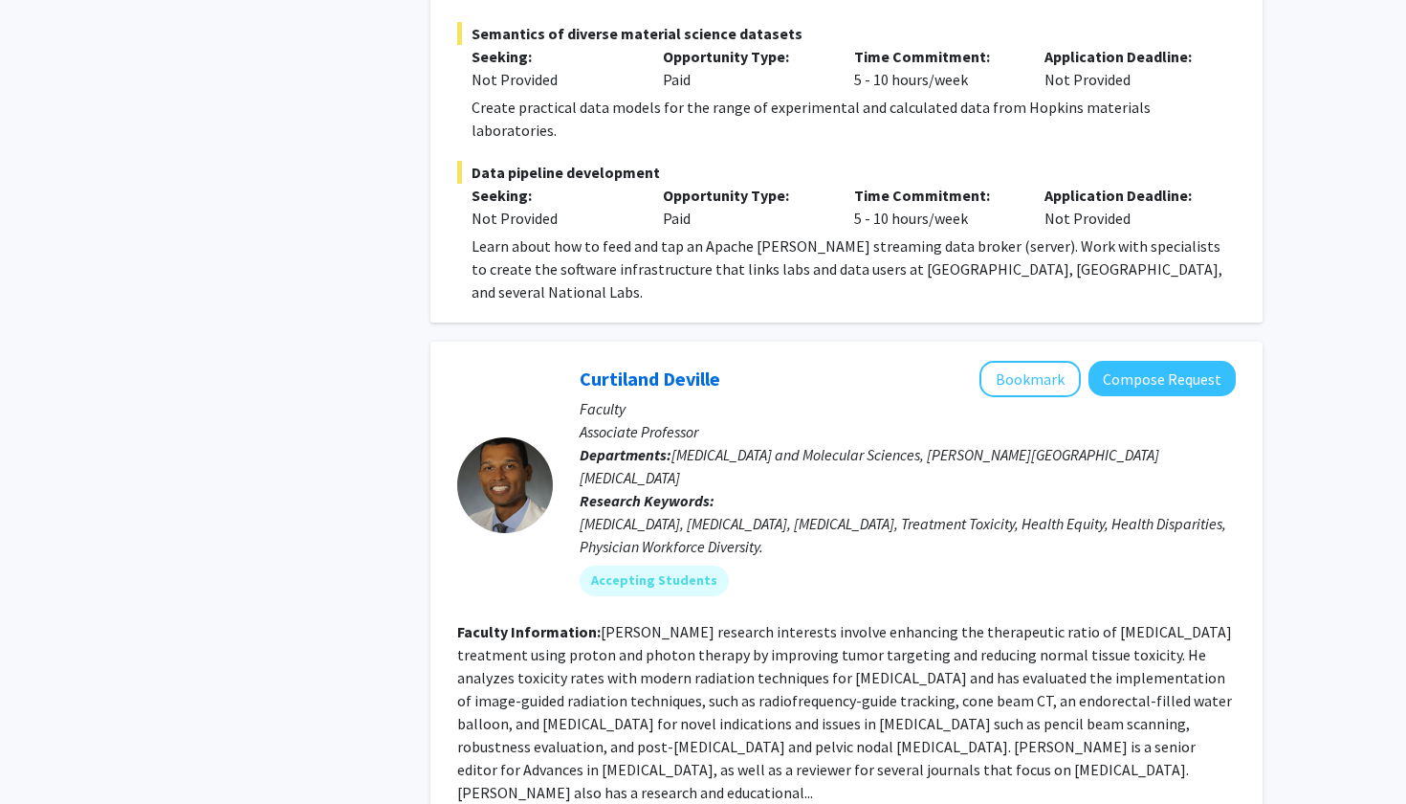
scroll to position [9004, 0]
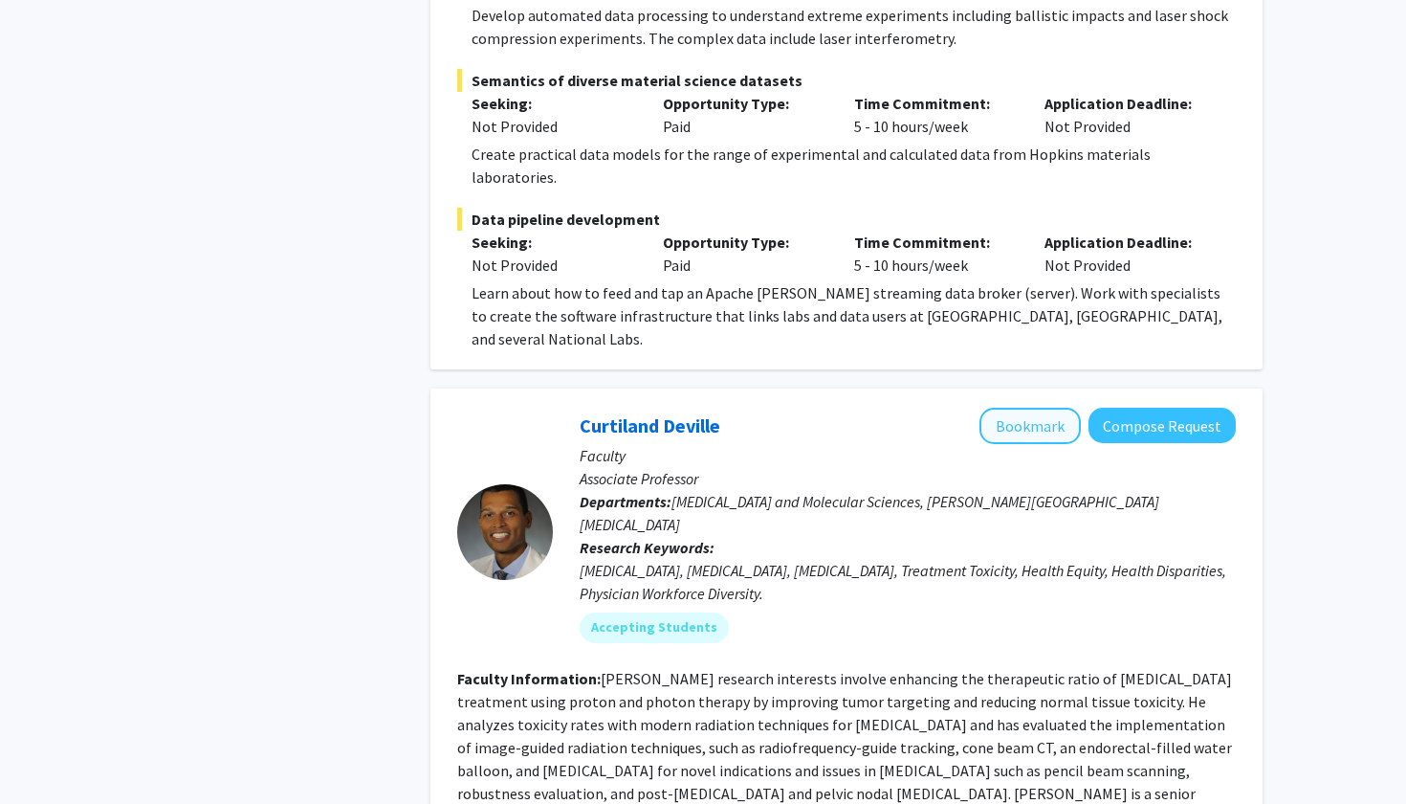
click at [1057, 408] on button "Bookmark" at bounding box center [1030, 426] width 101 height 36
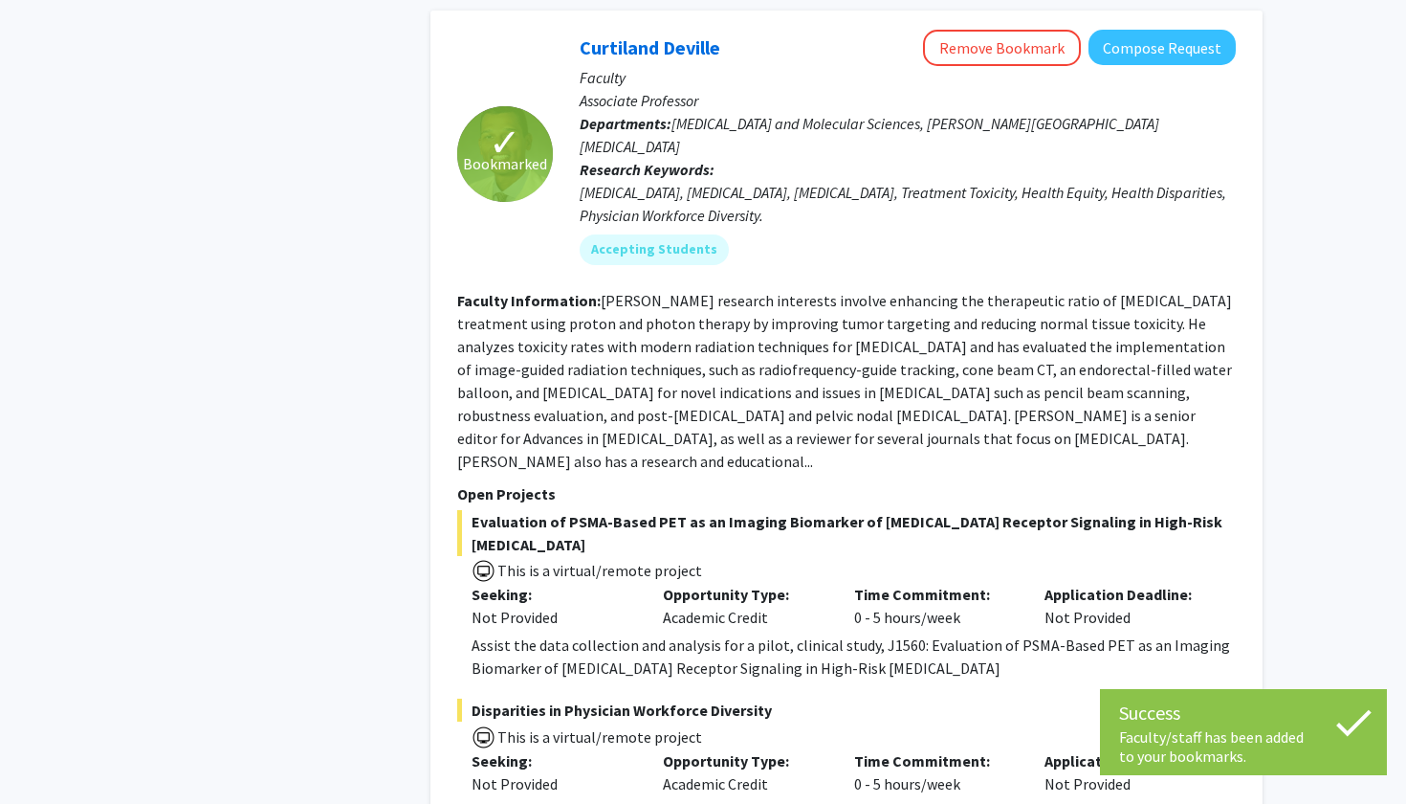
scroll to position [9381, 0]
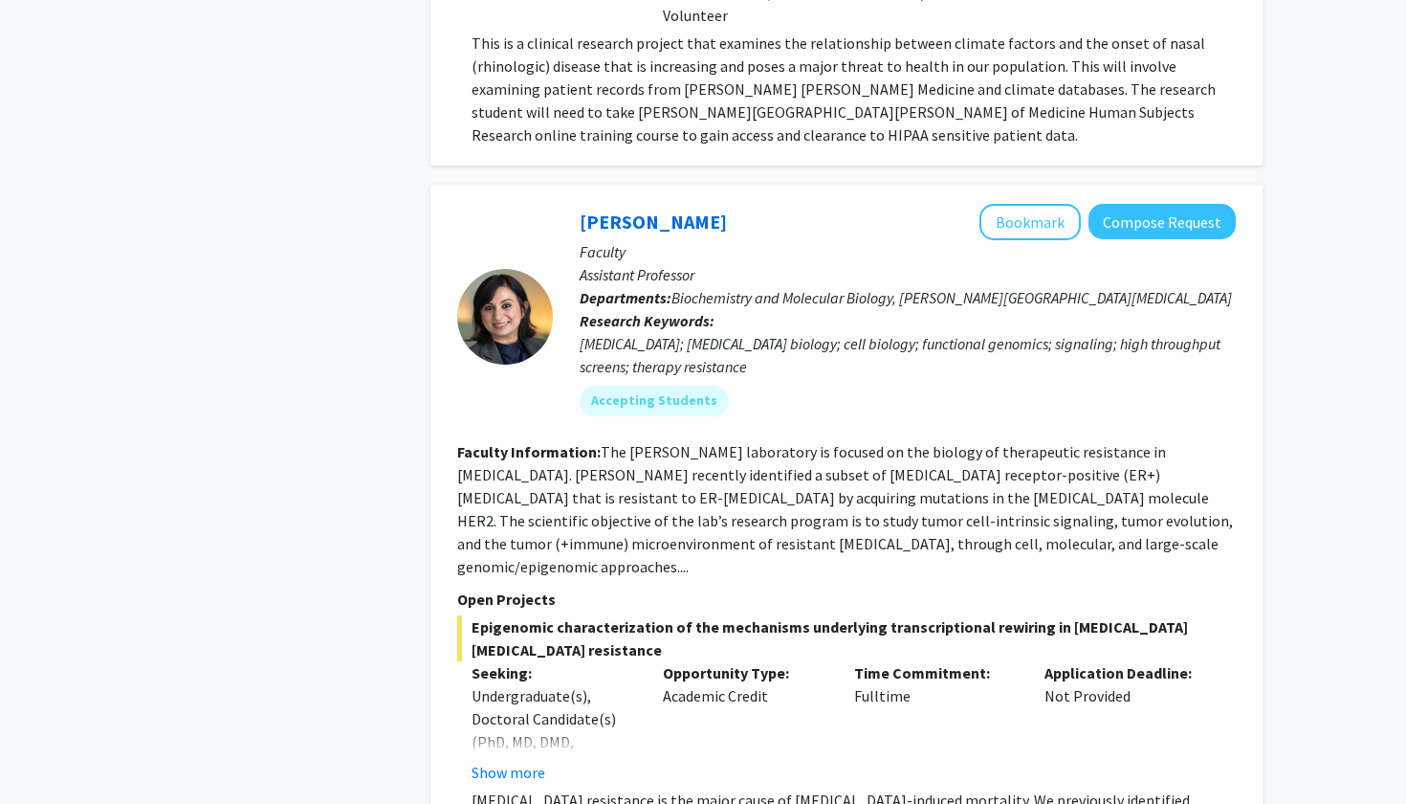
scroll to position [1438, 0]
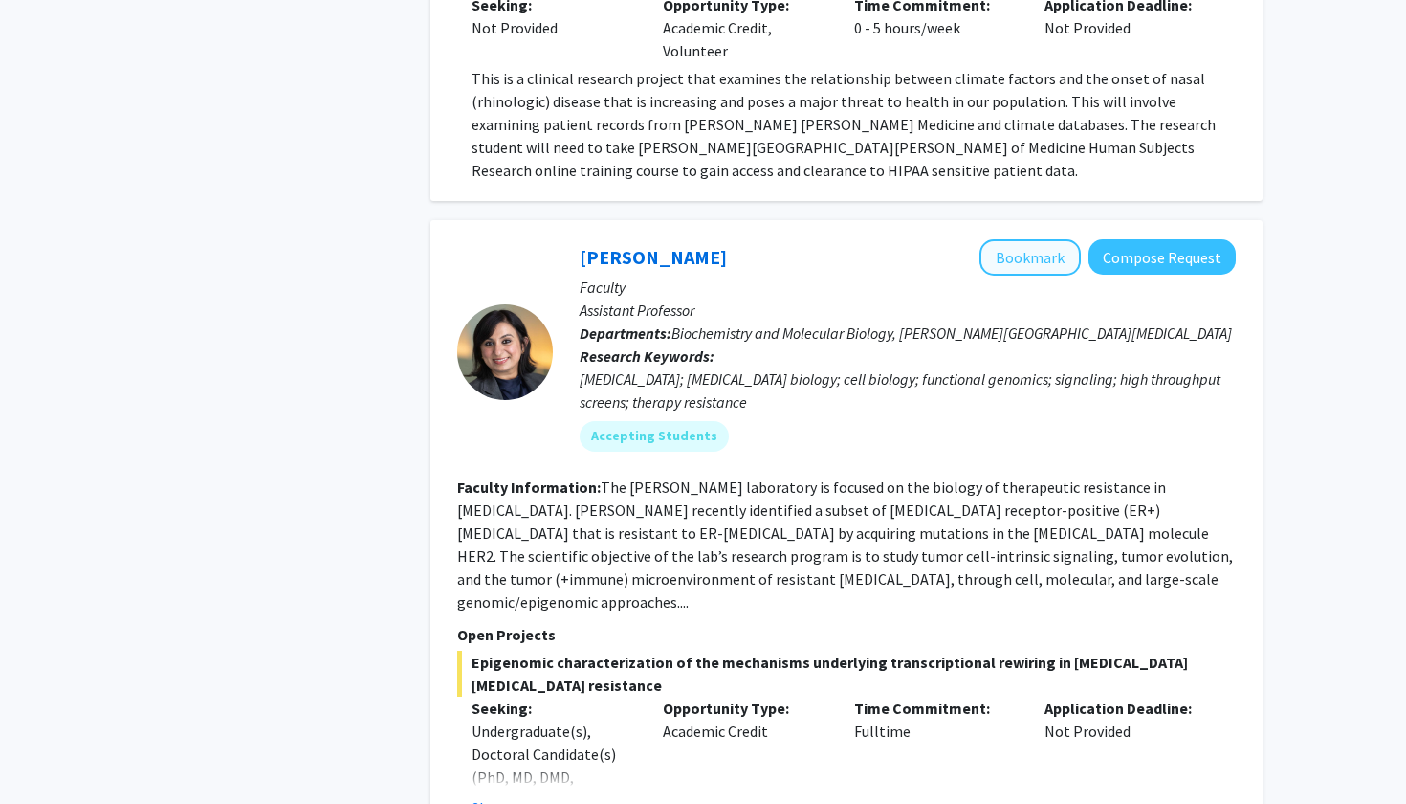
click at [1051, 239] on button "Bookmark" at bounding box center [1030, 257] width 101 height 36
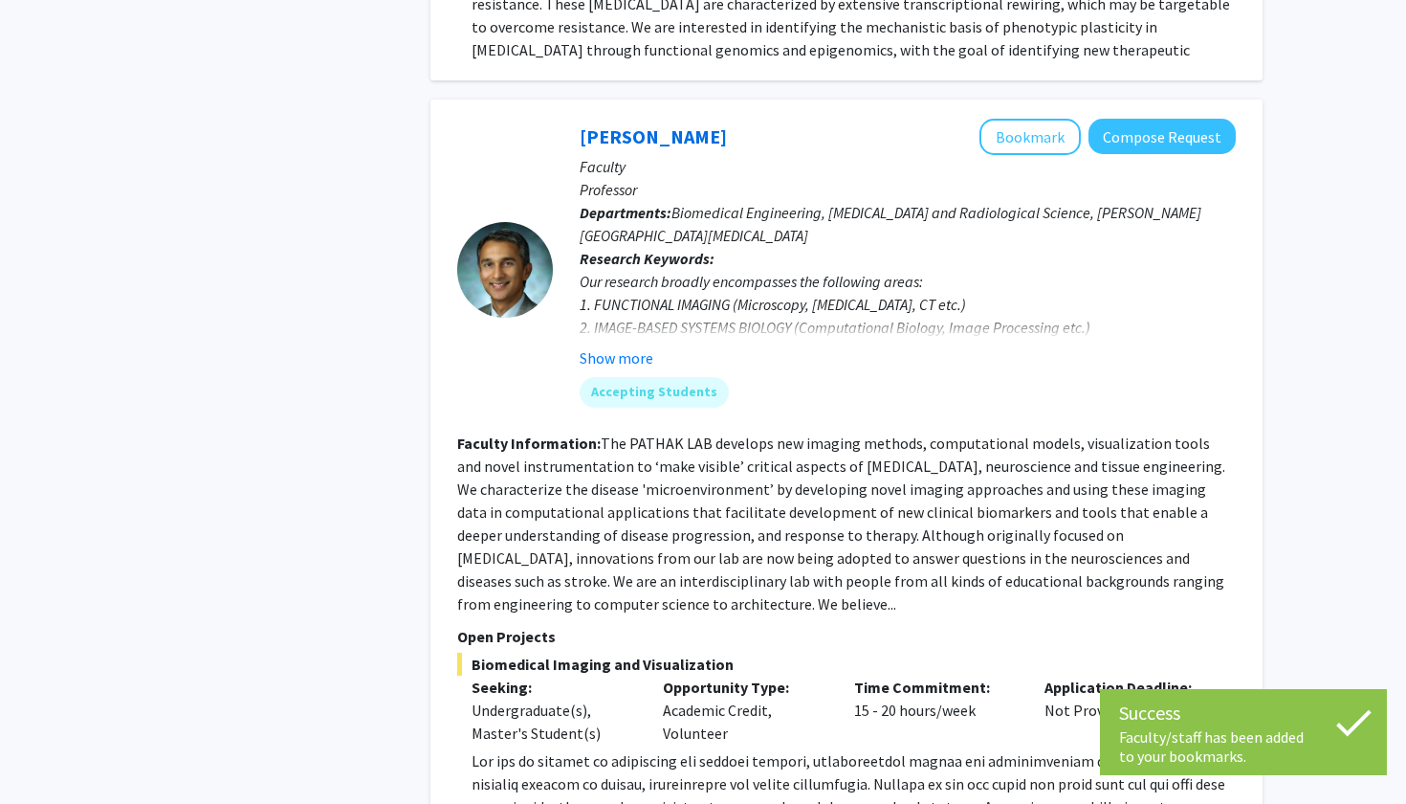
scroll to position [2452, 0]
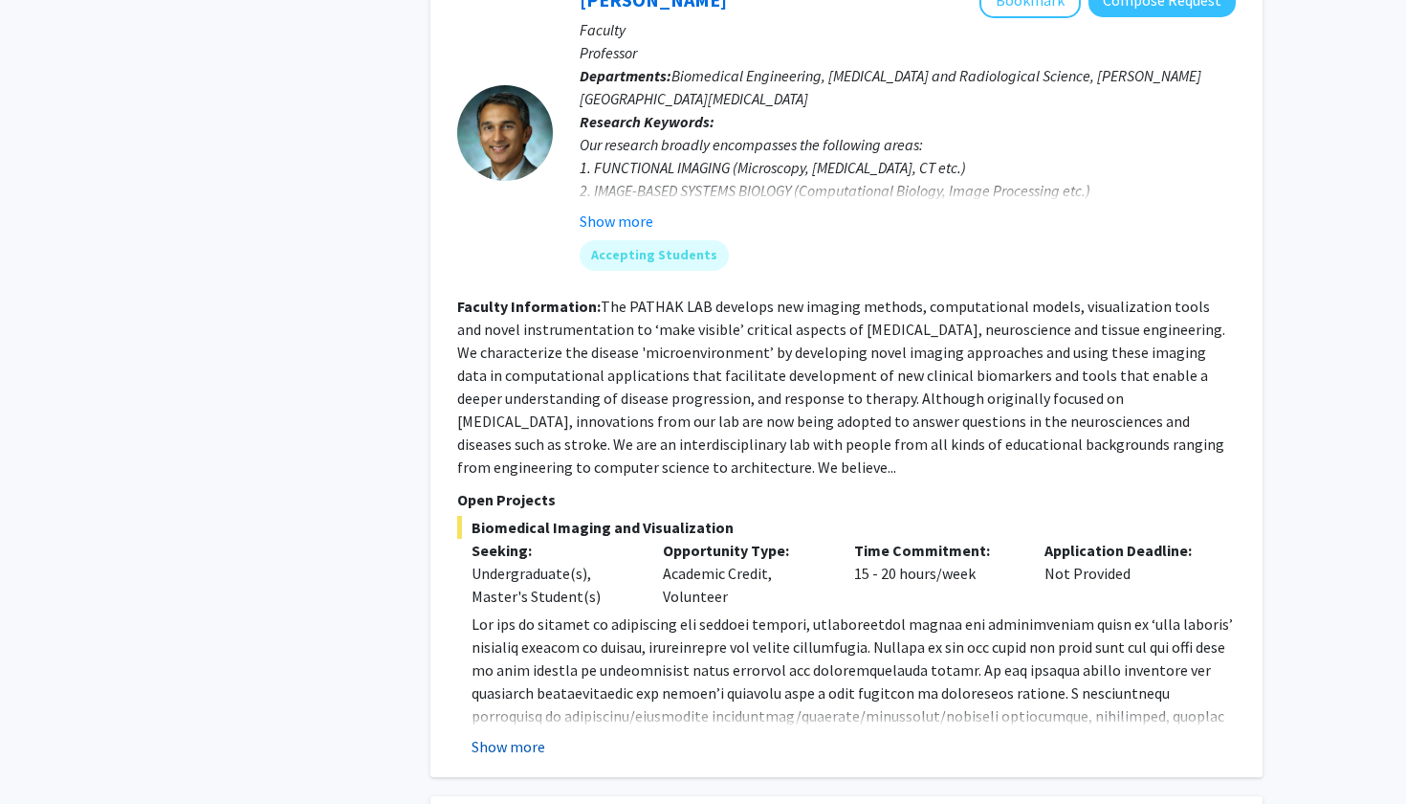
click at [527, 735] on button "Show more" at bounding box center [509, 746] width 74 height 23
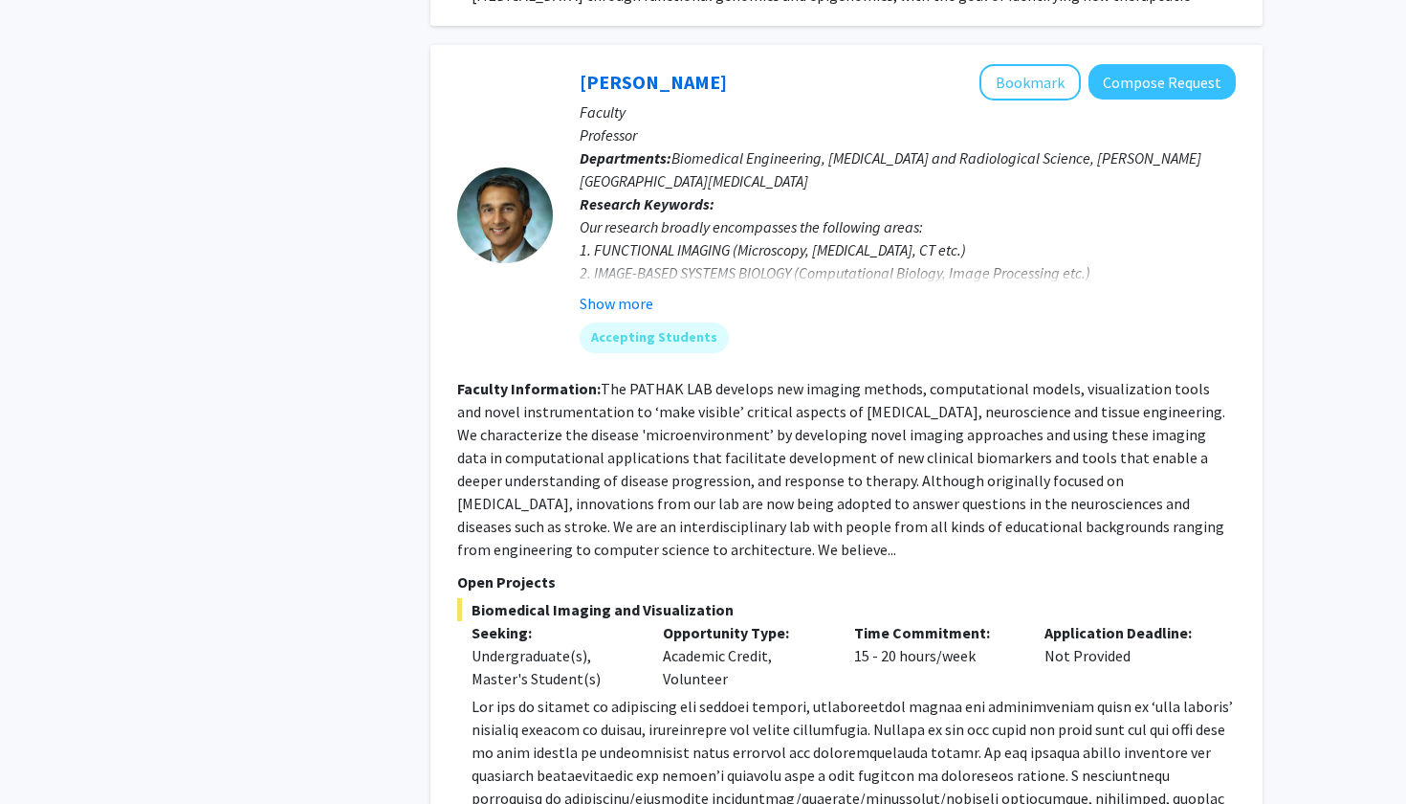
scroll to position [2359, 0]
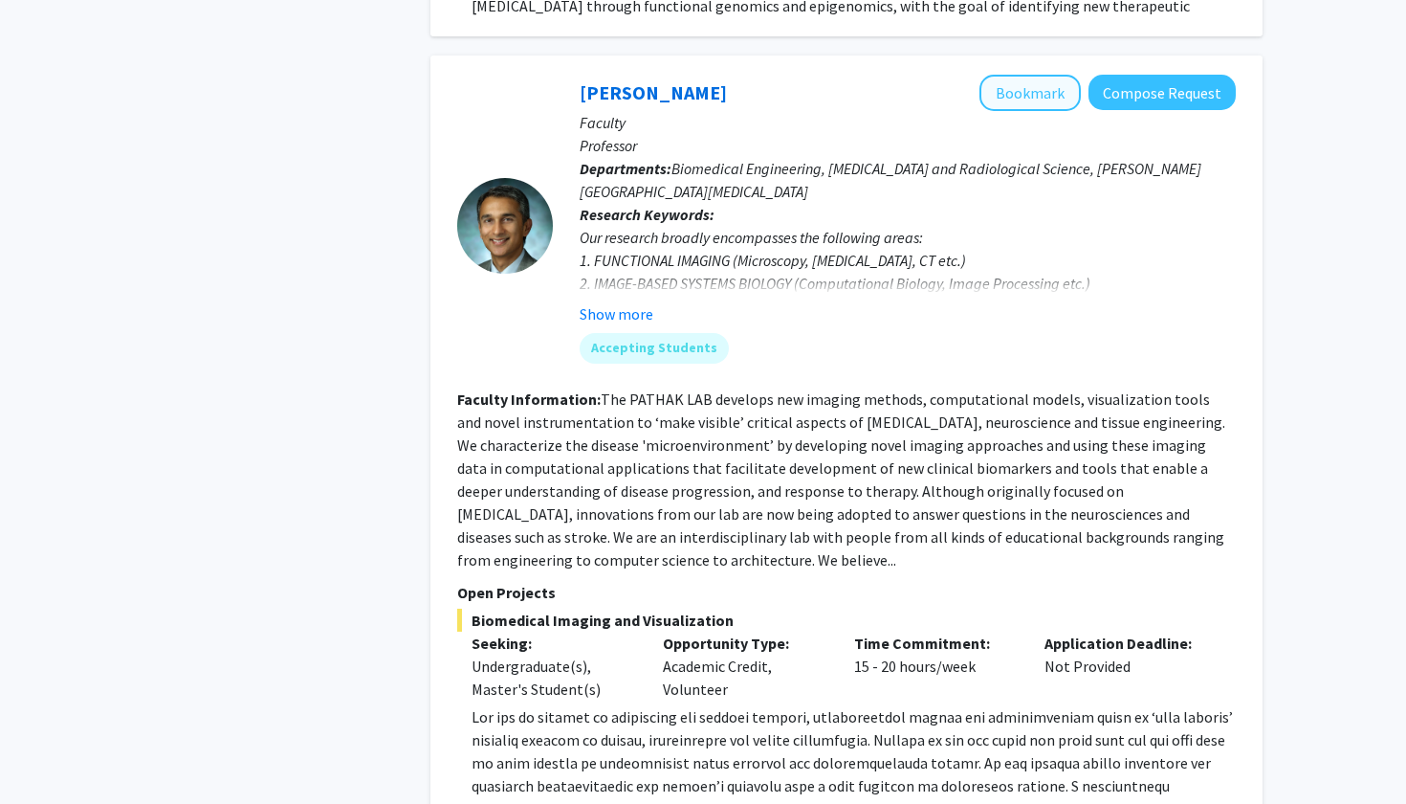
click at [1055, 75] on button "Bookmark" at bounding box center [1030, 93] width 101 height 36
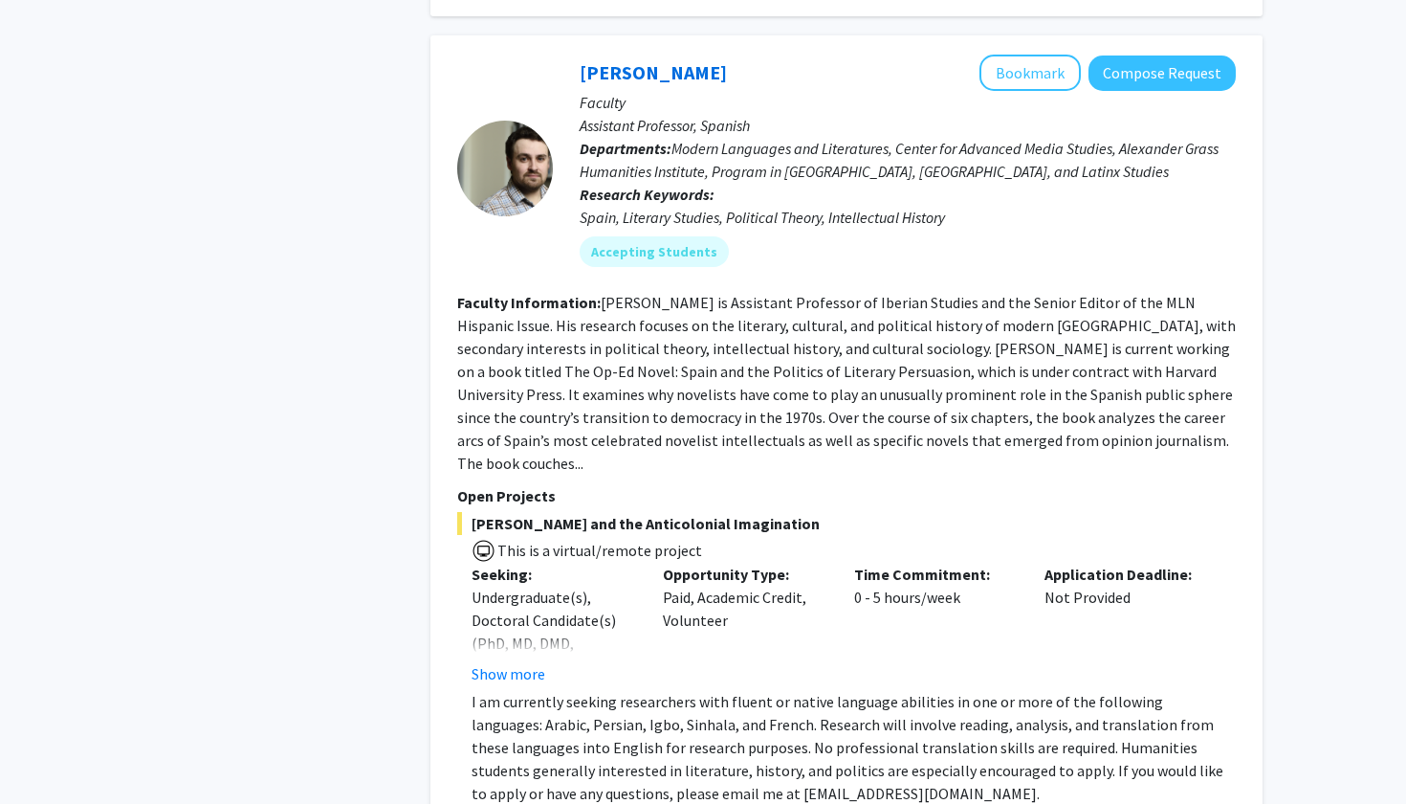
scroll to position [7005, 0]
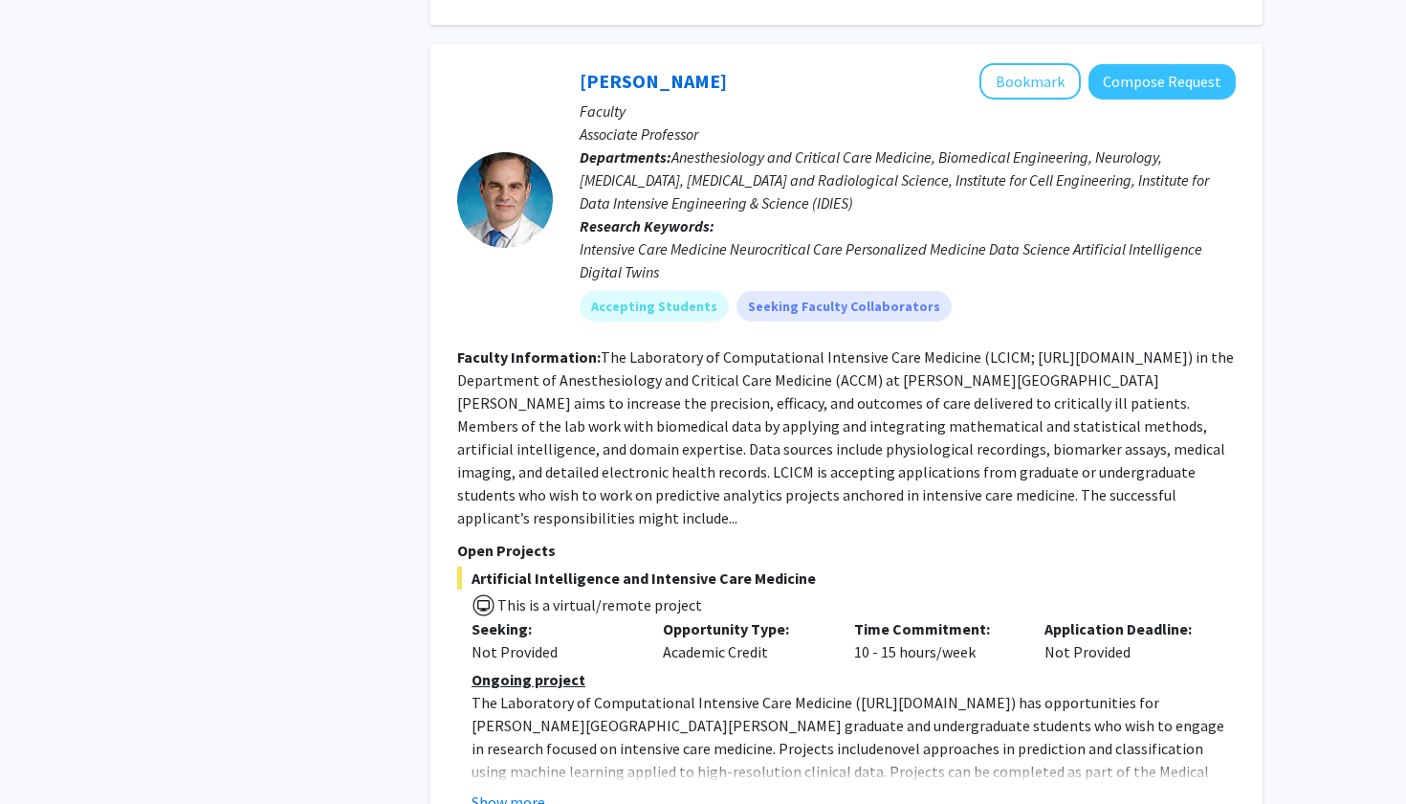
scroll to position [3210, 0]
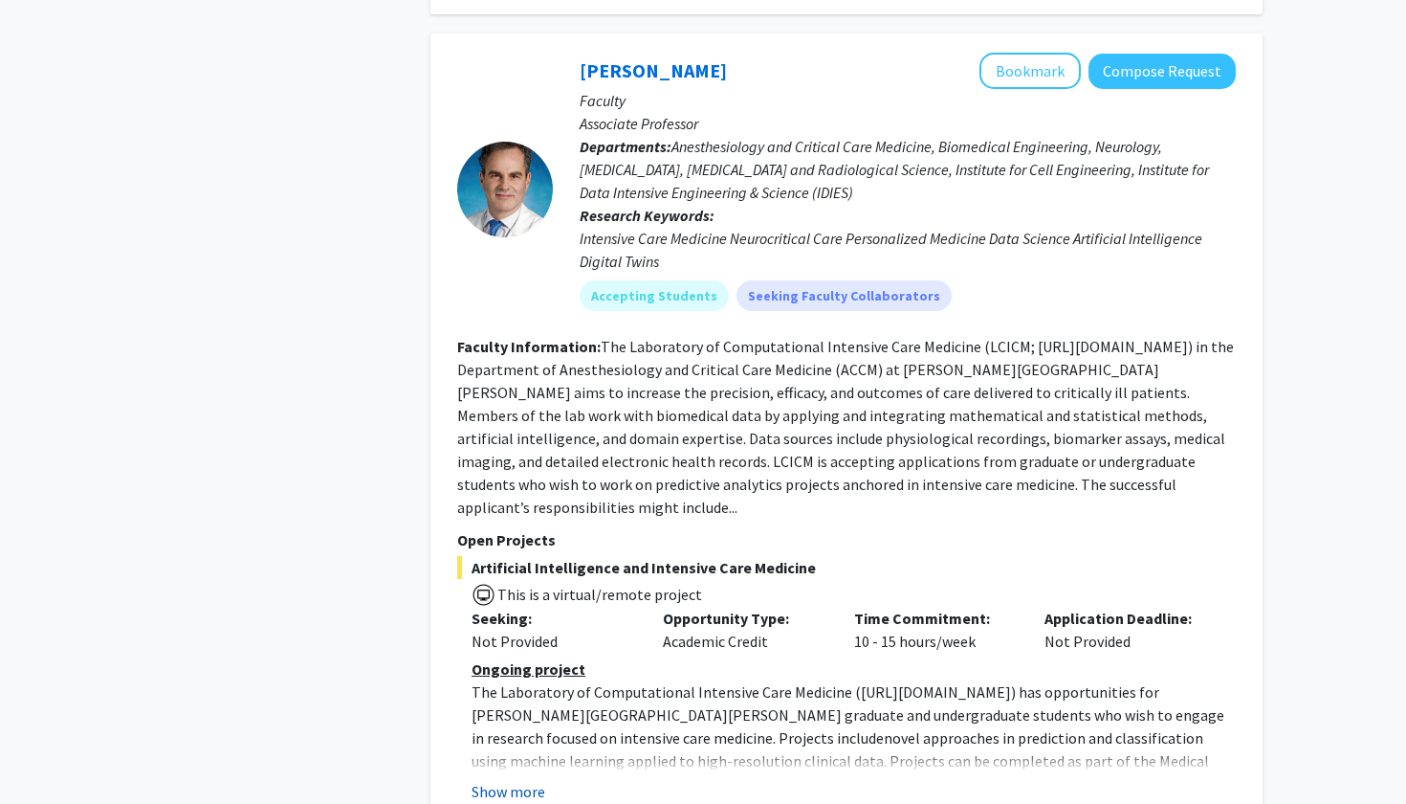
click at [502, 780] on button "Show more" at bounding box center [509, 791] width 74 height 23
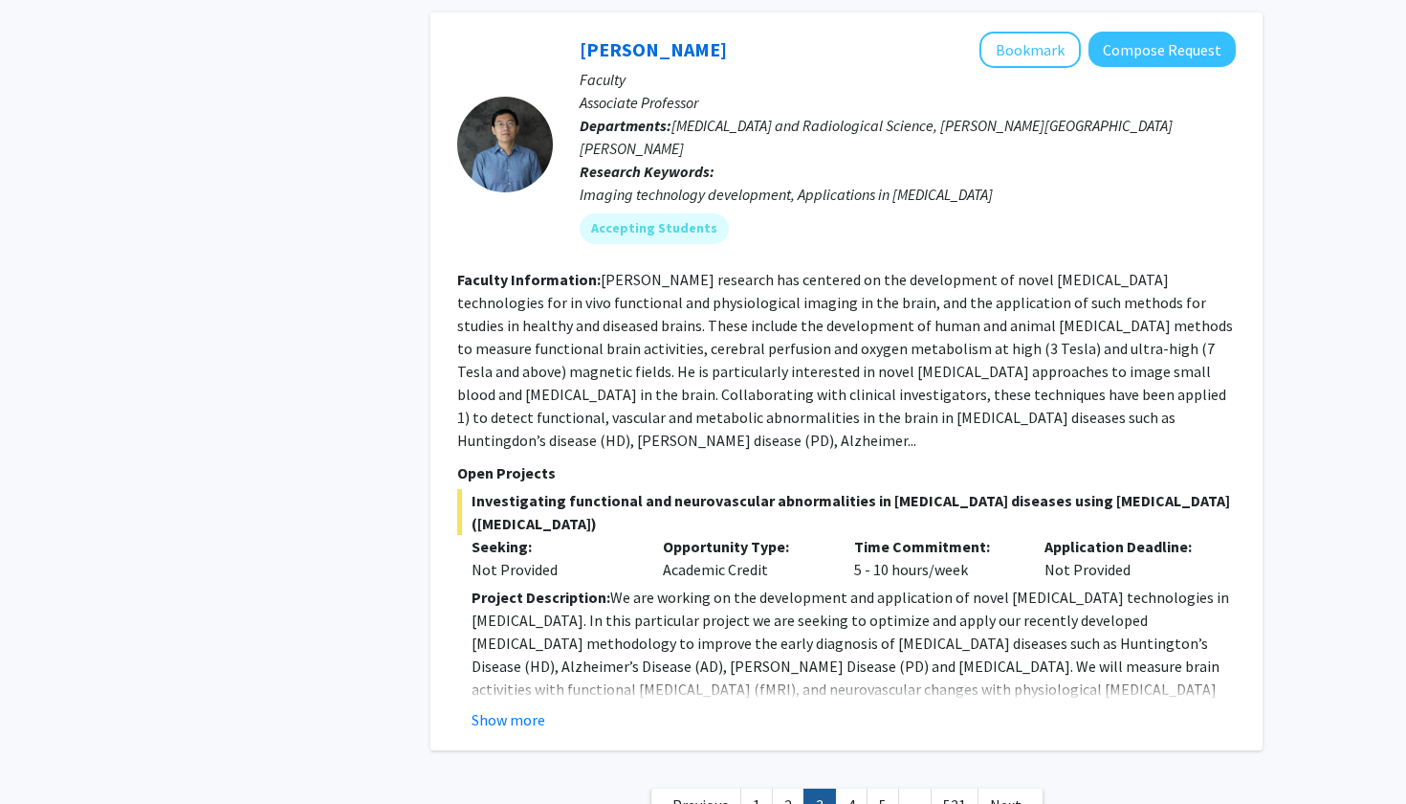
scroll to position [6843, 0]
click at [847, 789] on link "4" at bounding box center [851, 805] width 33 height 33
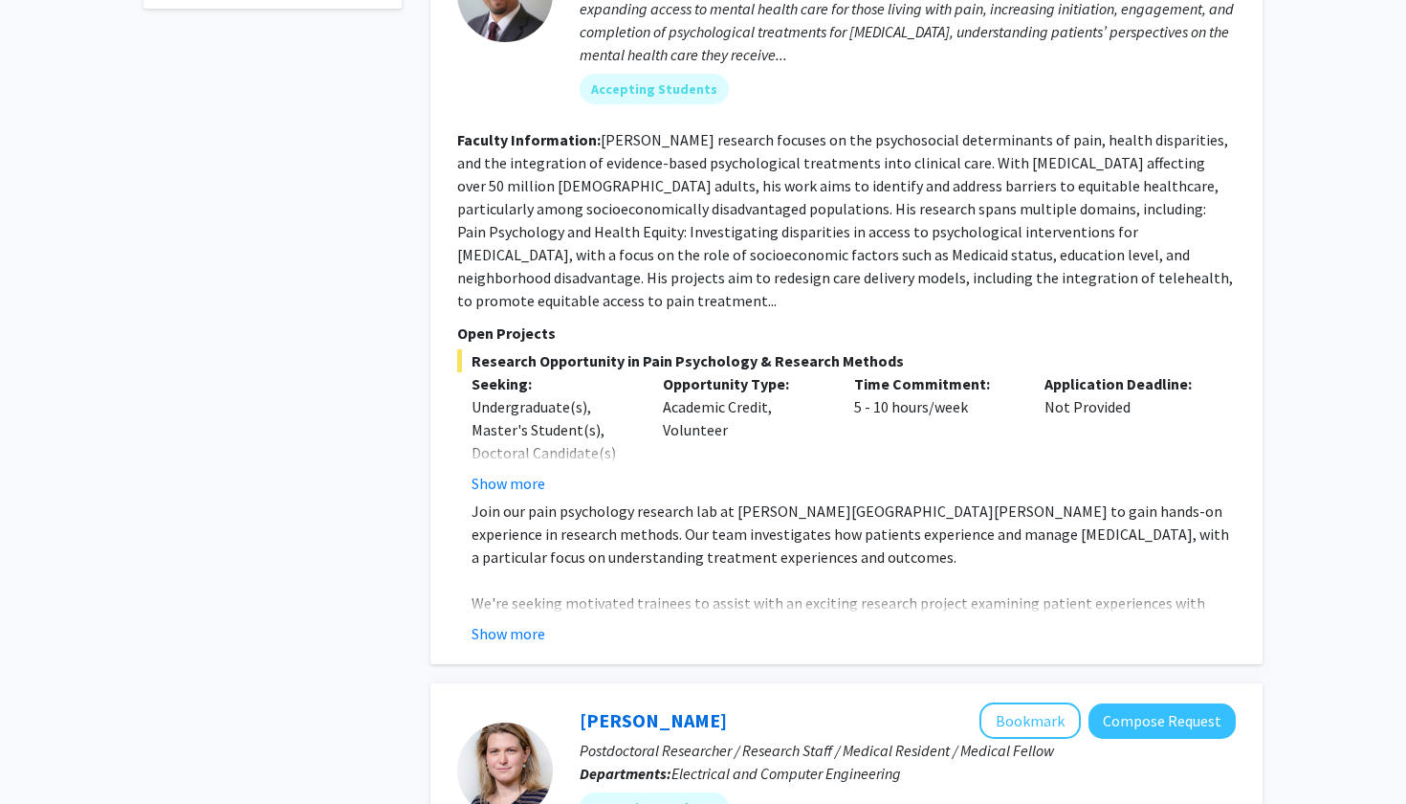
scroll to position [1125, 0]
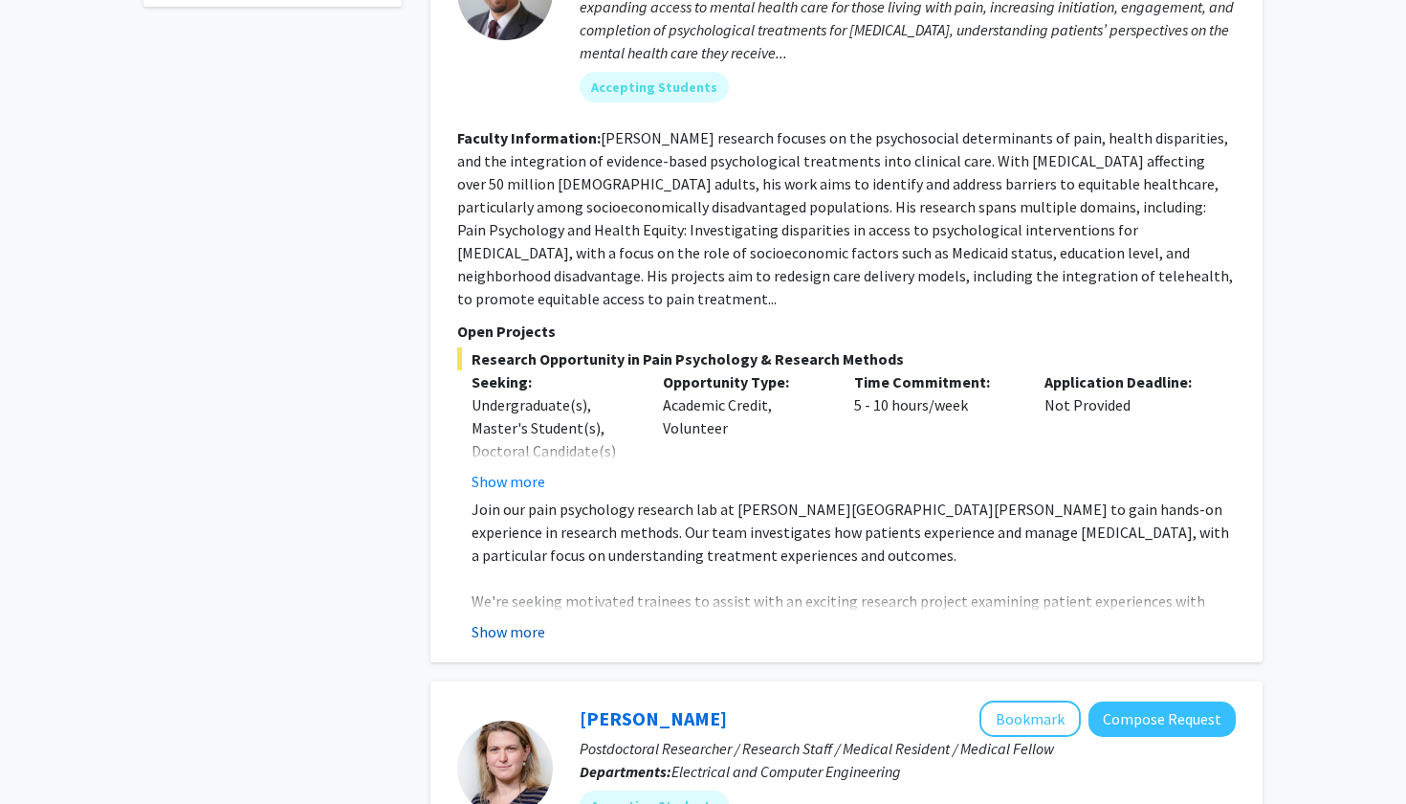
click at [524, 620] on button "Show more" at bounding box center [509, 631] width 74 height 23
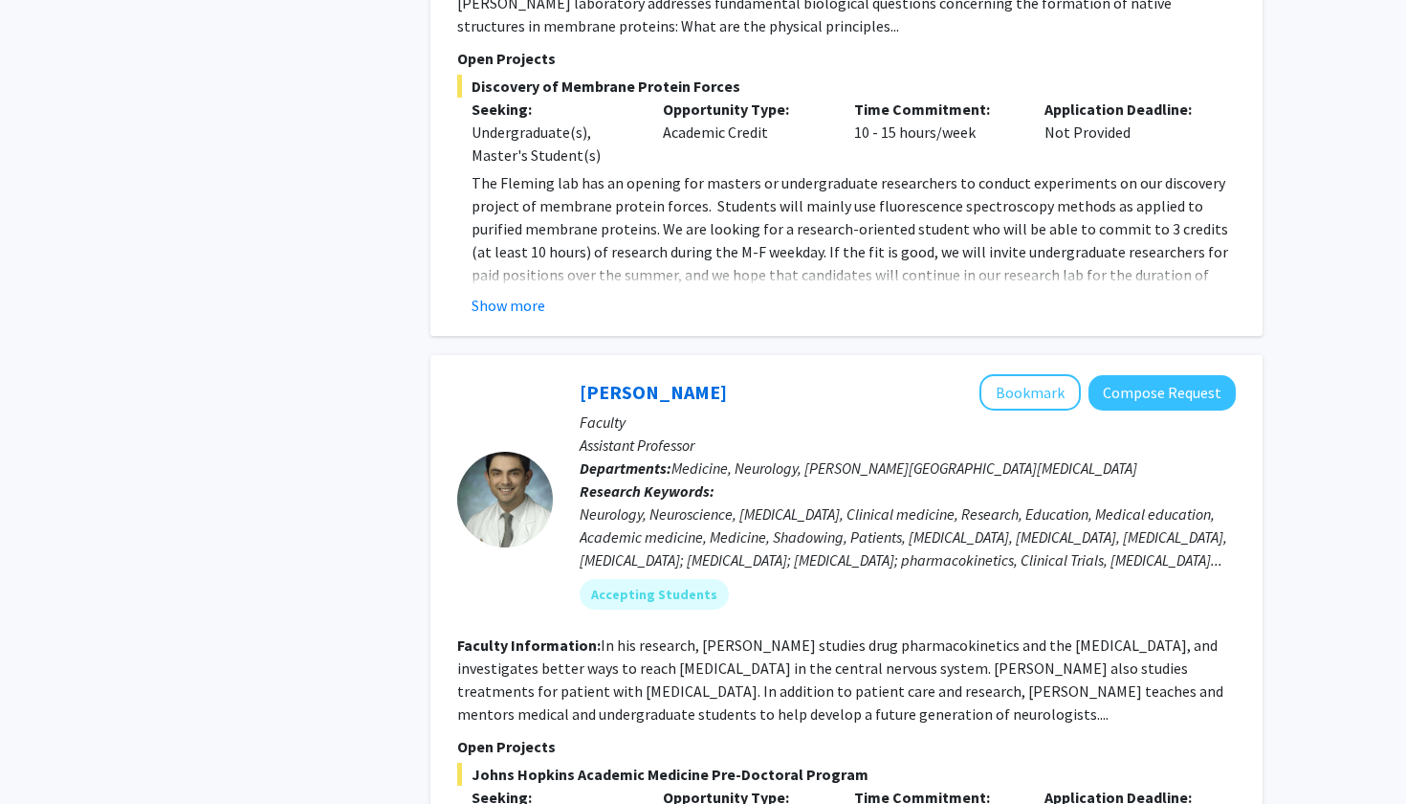
scroll to position [6480, 0]
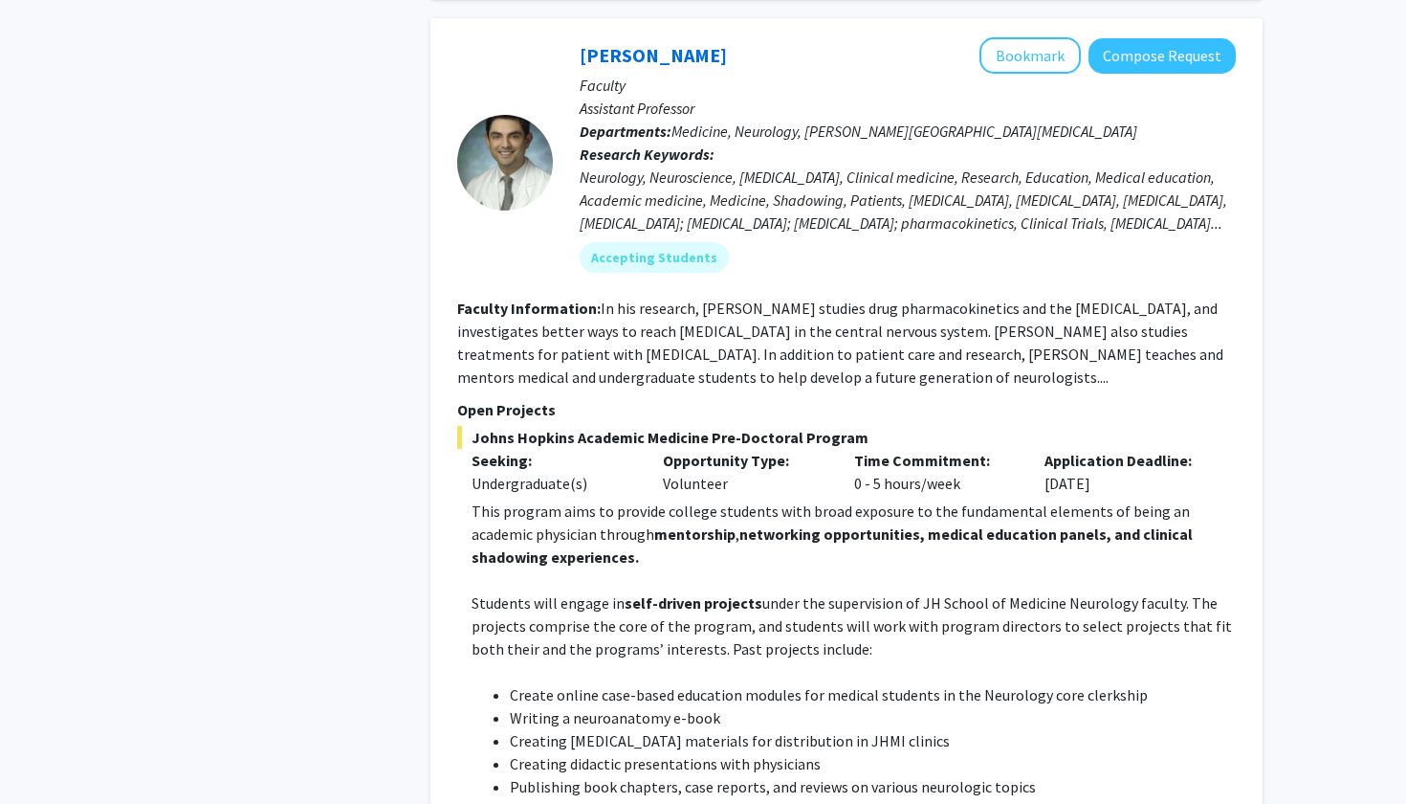
scroll to position [6495, 0]
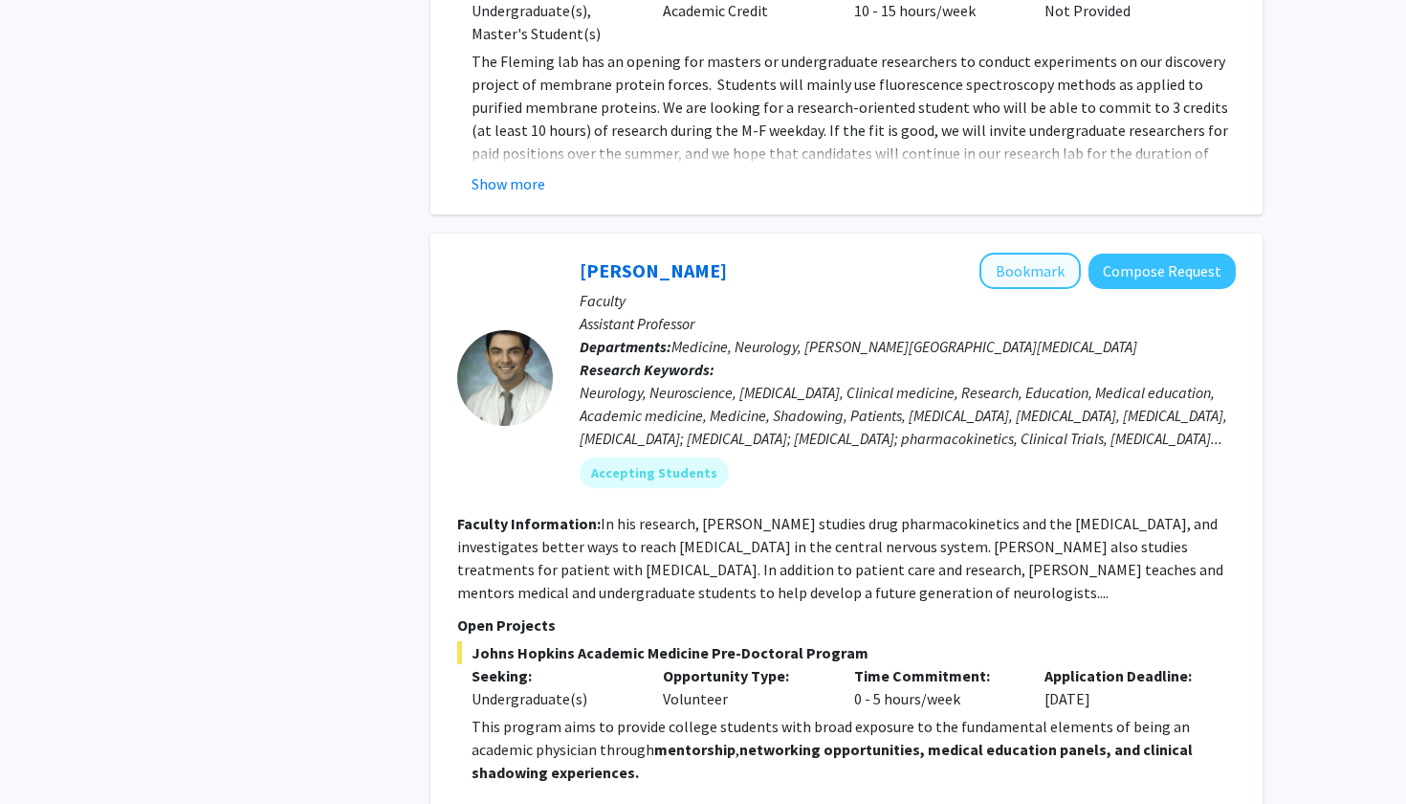
click at [1049, 253] on button "Bookmark" at bounding box center [1030, 271] width 101 height 36
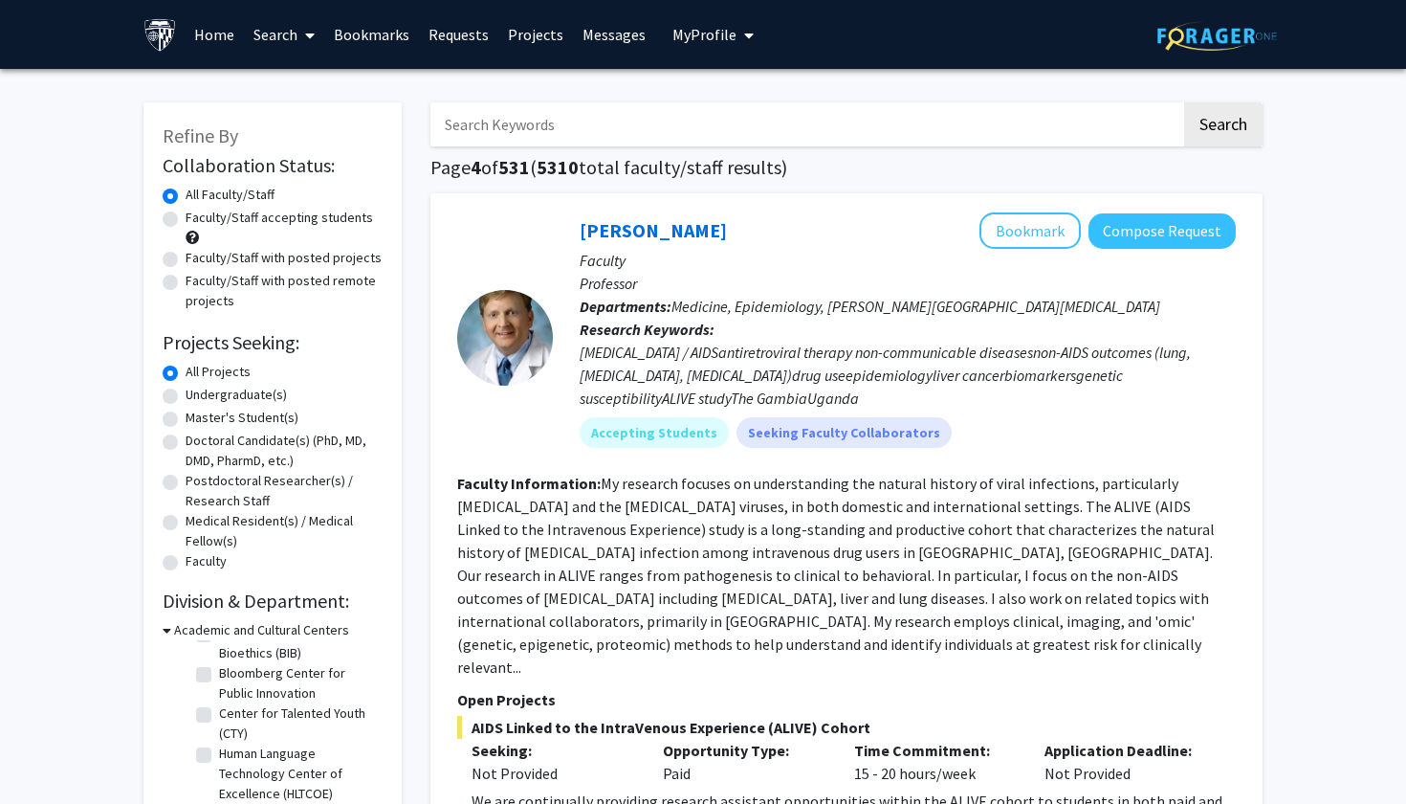
scroll to position [0, 0]
click at [339, 287] on label "Faculty/Staff with posted remote projects" at bounding box center [284, 291] width 197 height 40
click at [198, 283] on input "Faculty/Staff with posted remote projects" at bounding box center [192, 277] width 12 height 12
radio input "true"
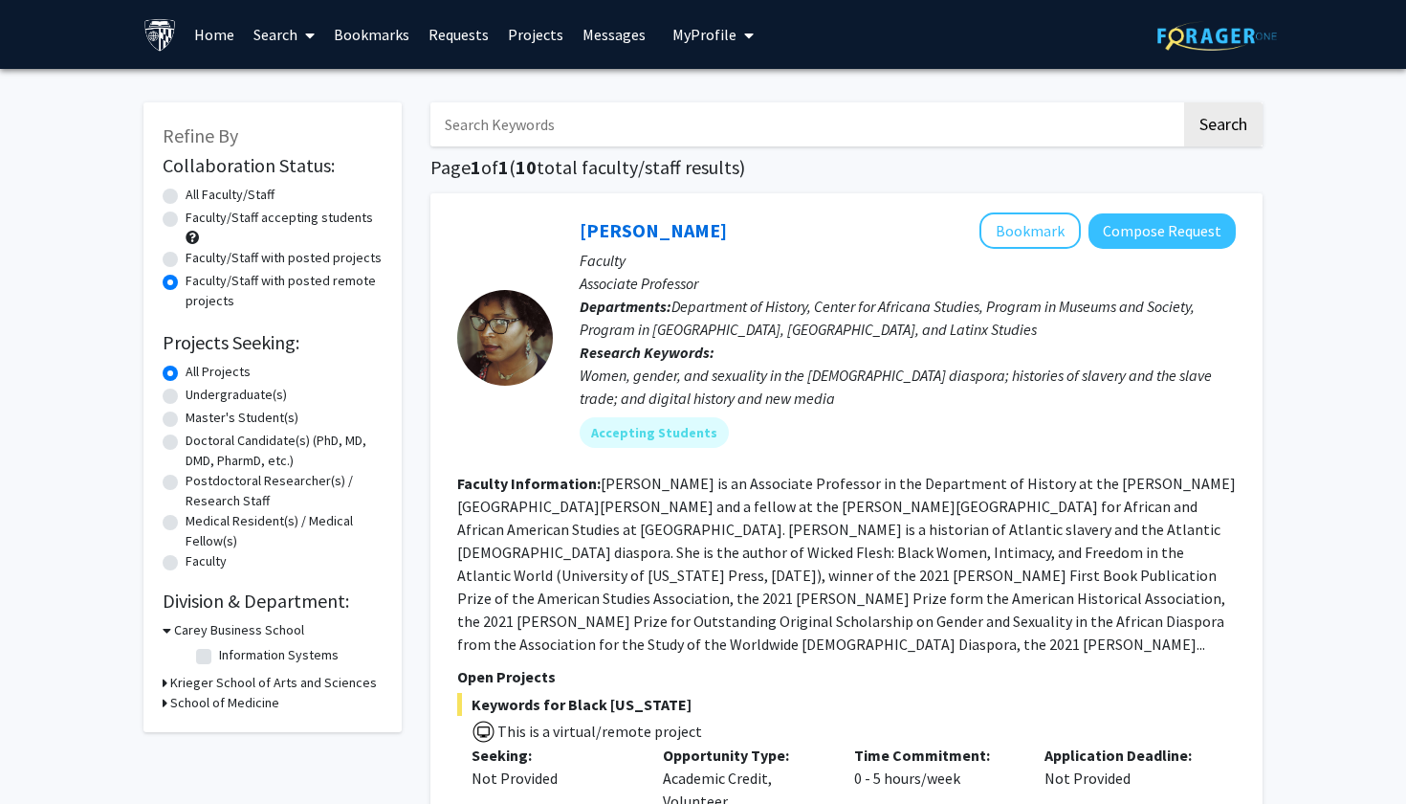
click at [331, 682] on h3 "Krieger School of Arts and Sciences" at bounding box center [273, 682] width 207 height 20
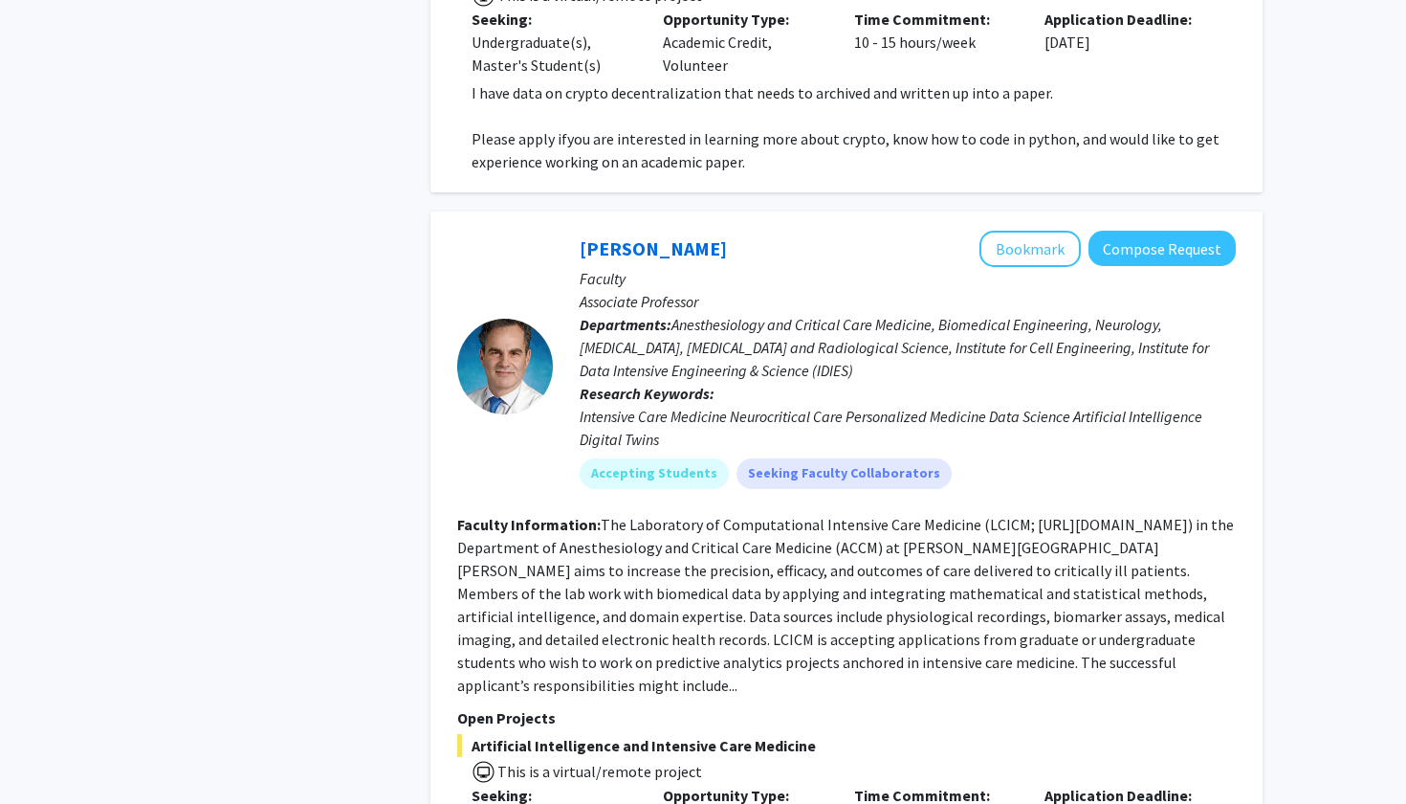
scroll to position [3901, 0]
